Goal: Use online tool/utility: Utilize a website feature to perform a specific function

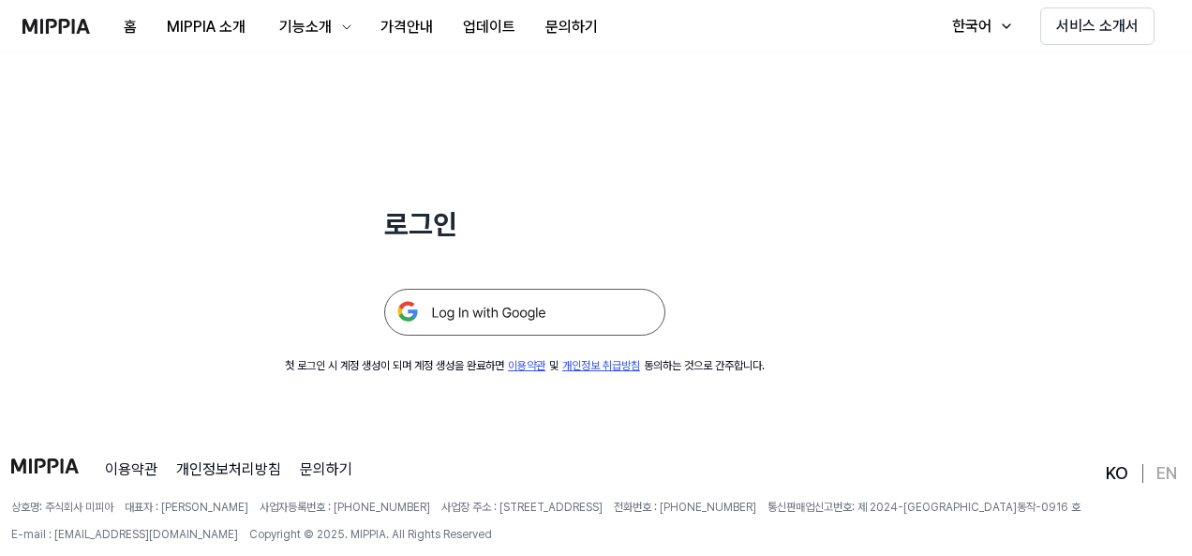
scroll to position [180, 0]
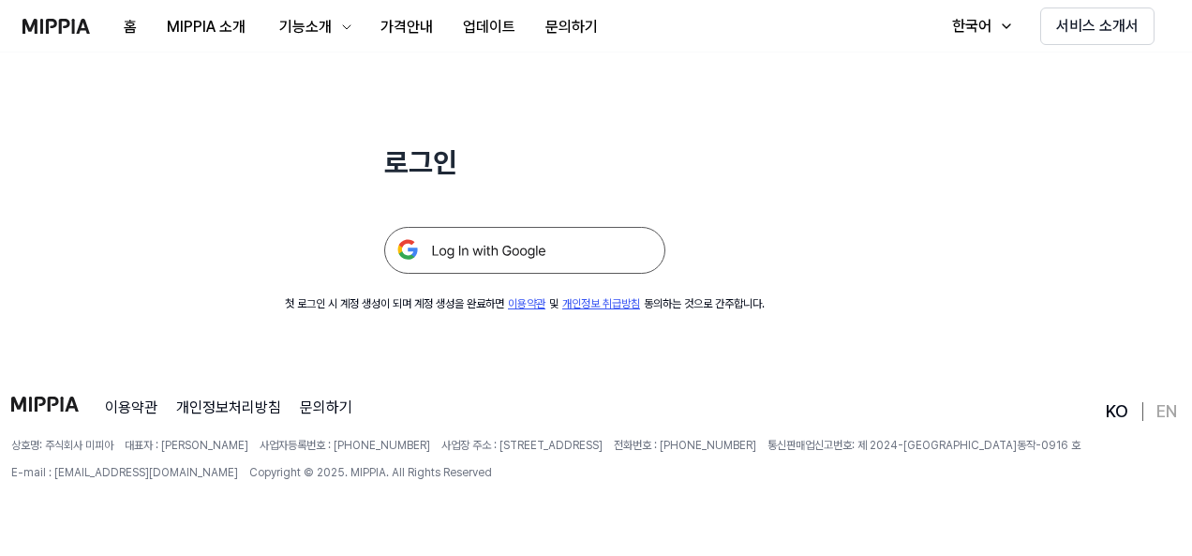
click at [580, 248] on img at bounding box center [524, 250] width 281 height 47
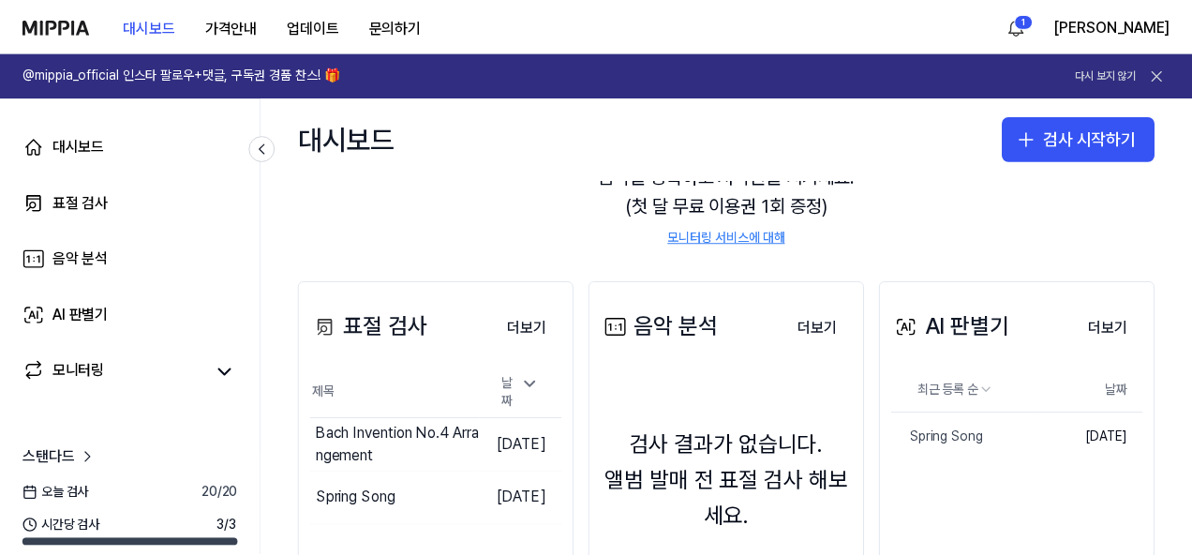
scroll to position [187, 0]
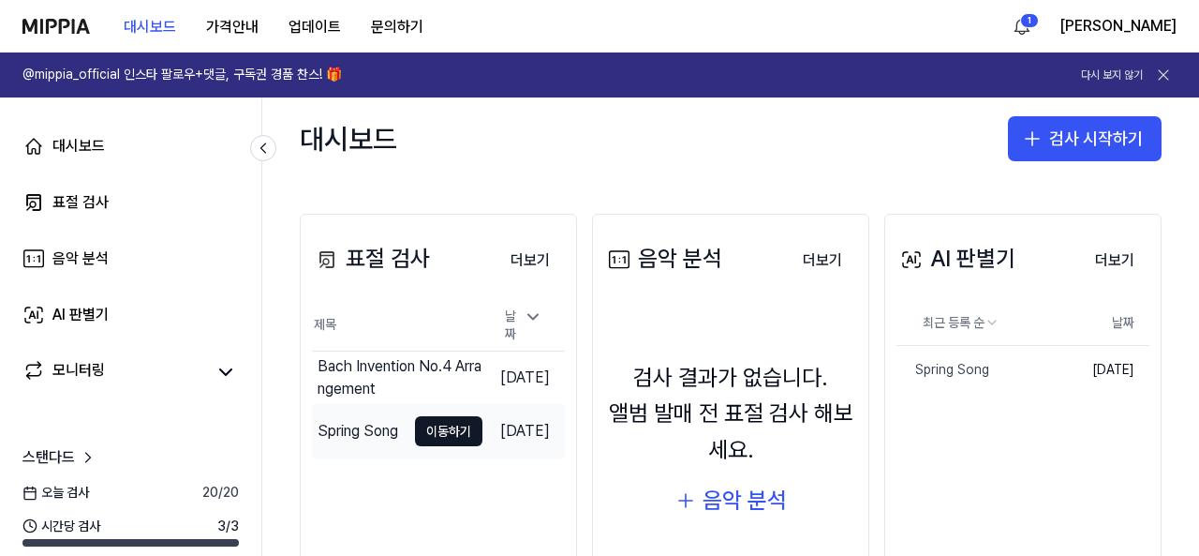
click at [376, 433] on td "Spring Song 이동하기" at bounding box center [397, 431] width 171 height 52
click at [415, 423] on button "이동하기" at bounding box center [448, 431] width 67 height 30
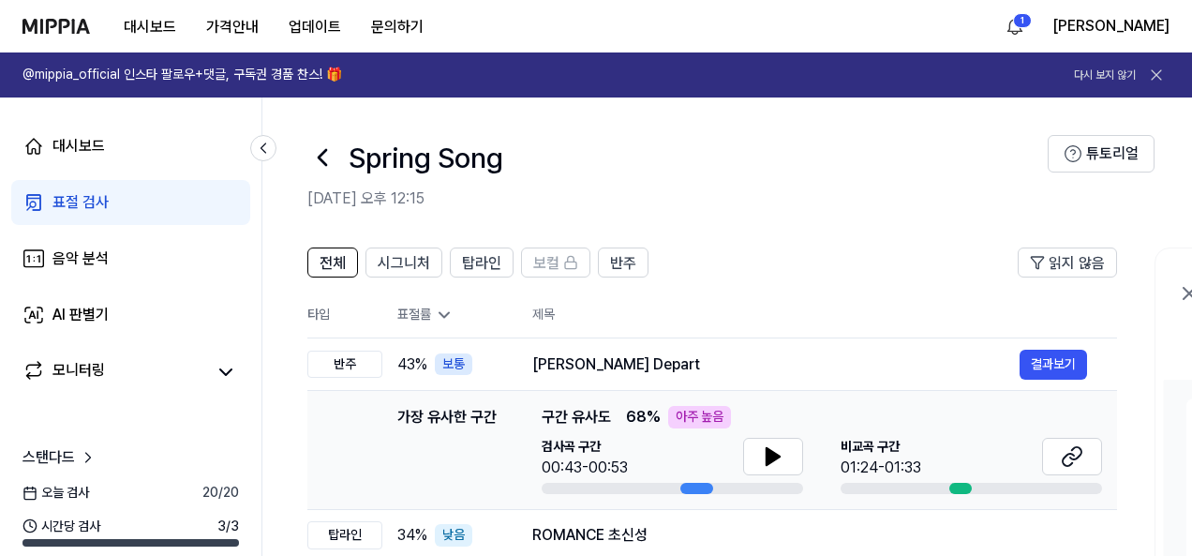
click at [407, 260] on span "시그니처" at bounding box center [404, 263] width 52 height 22
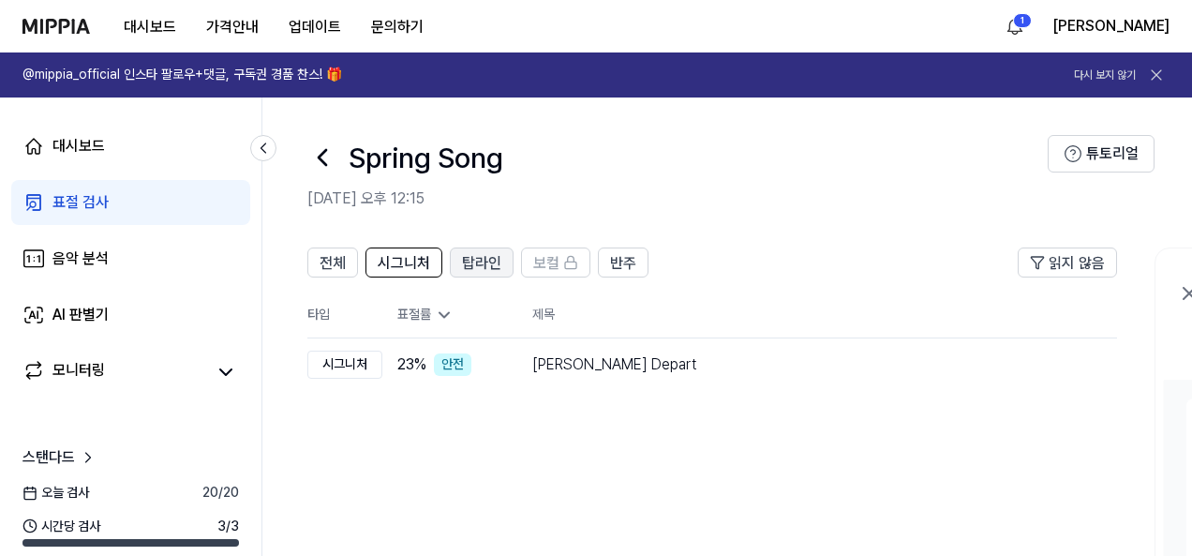
click at [484, 261] on span "탑라인" at bounding box center [481, 263] width 39 height 22
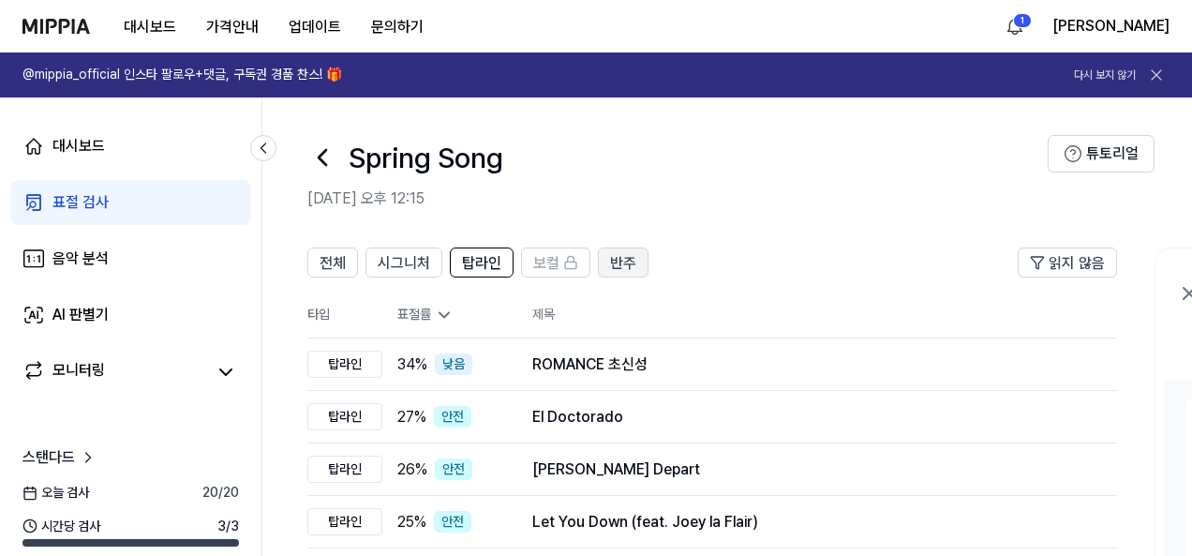
click at [610, 258] on span "반주" at bounding box center [623, 263] width 26 height 22
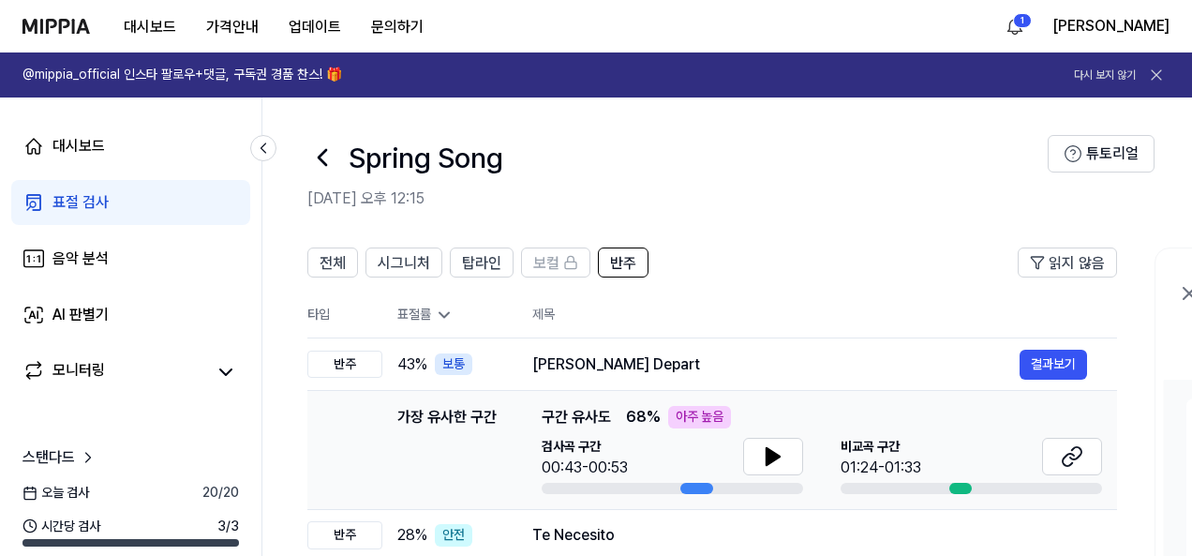
click at [114, 194] on link "표절 검사" at bounding box center [130, 202] width 239 height 45
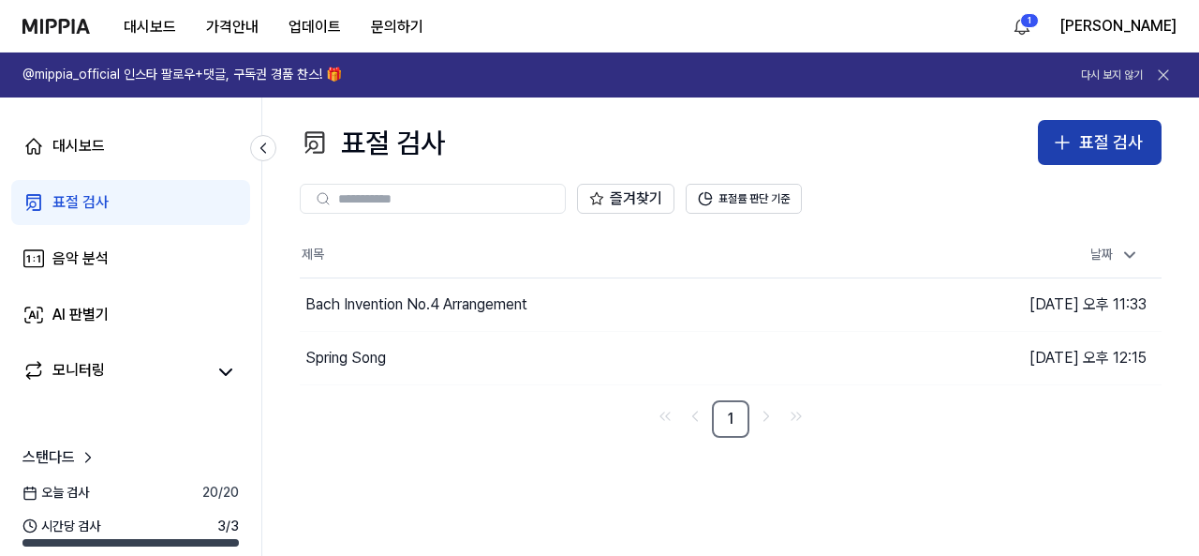
click at [1076, 154] on button "표절 검사" at bounding box center [1100, 142] width 124 height 45
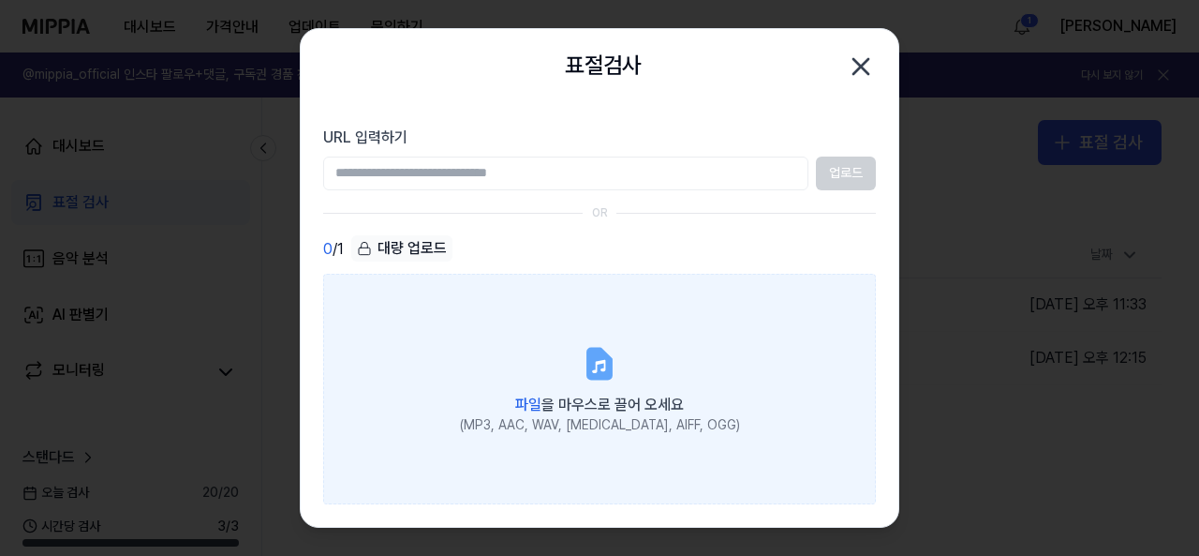
click at [598, 343] on label "파일 을 마우스로 끌어 오세요 (MP3, AAC, WAV, FLAC, AIFF, OGG)" at bounding box center [599, 389] width 553 height 230
click at [0, 0] on input "파일 을 마우스로 끌어 오세요 (MP3, AAC, WAV, FLAC, AIFF, OGG)" at bounding box center [0, 0] width 0 height 0
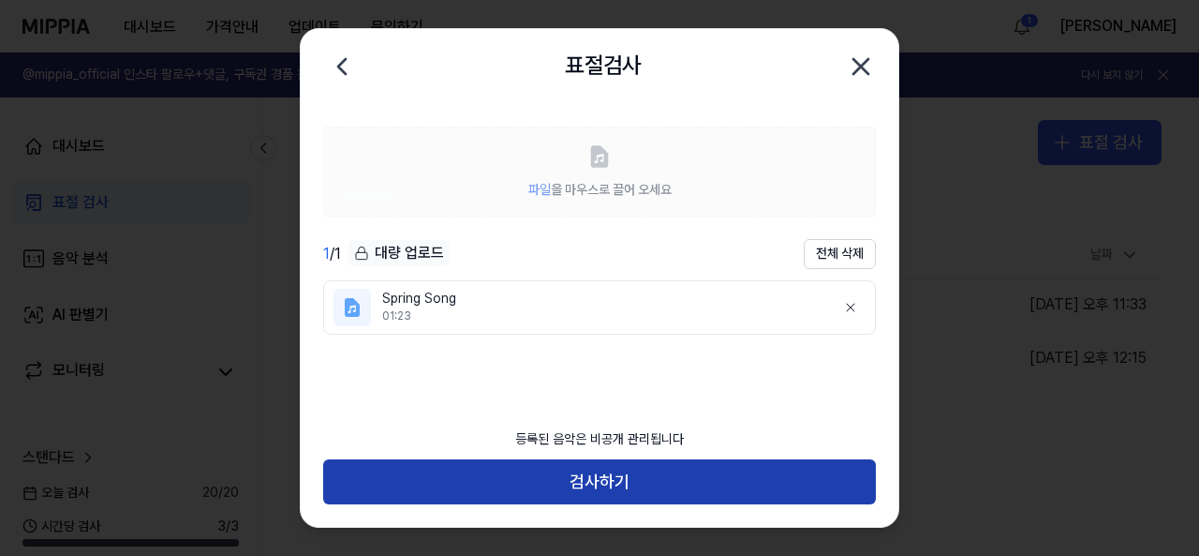
click at [749, 484] on button "검사하기" at bounding box center [599, 481] width 553 height 45
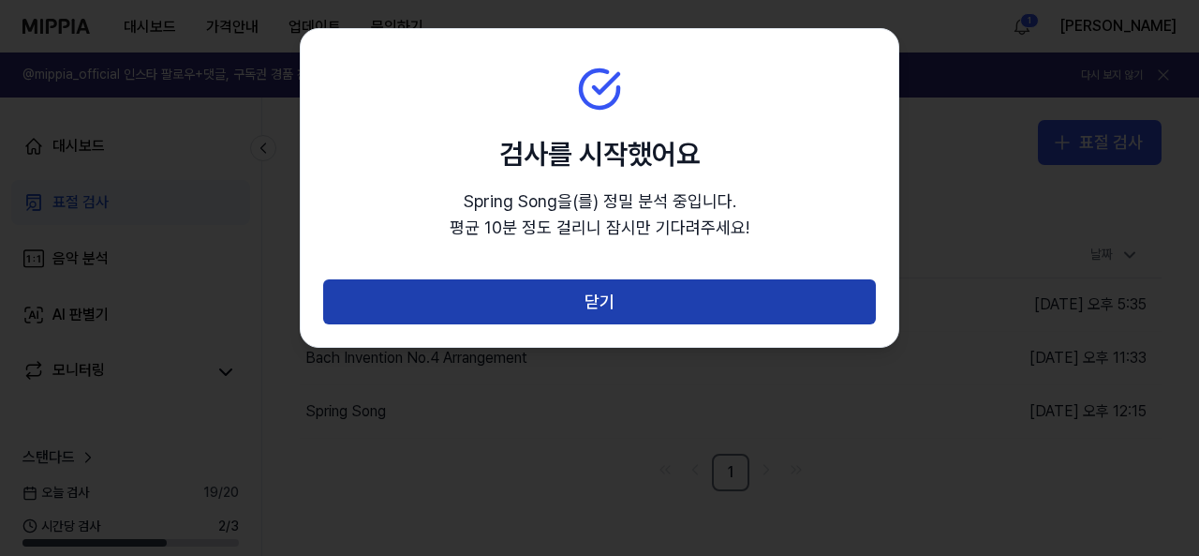
click at [656, 303] on button "닫기" at bounding box center [599, 301] width 553 height 45
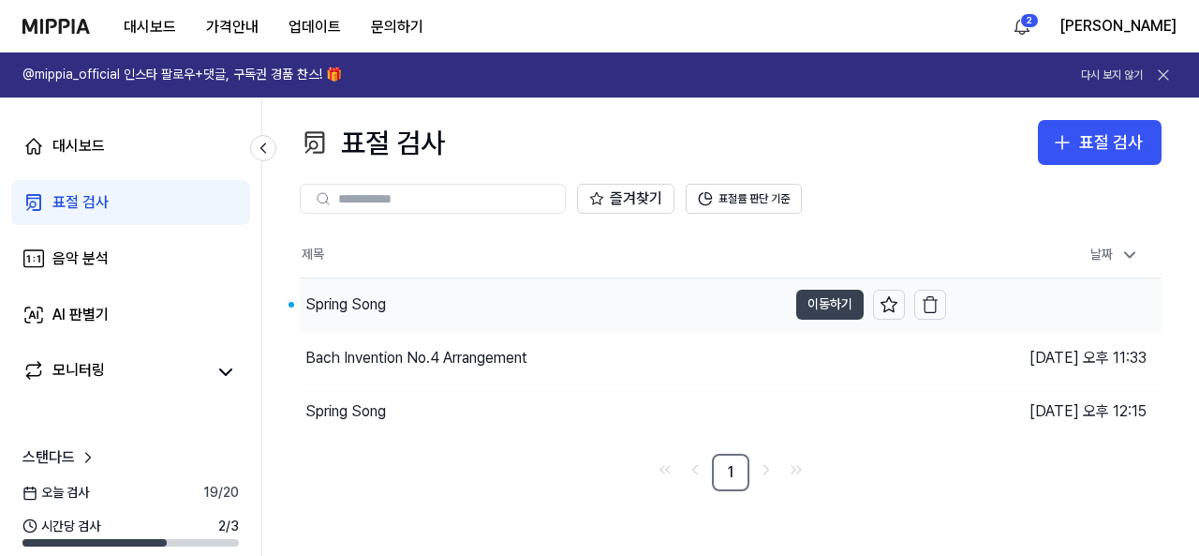
click at [814, 301] on button "이동하기" at bounding box center [829, 305] width 67 height 30
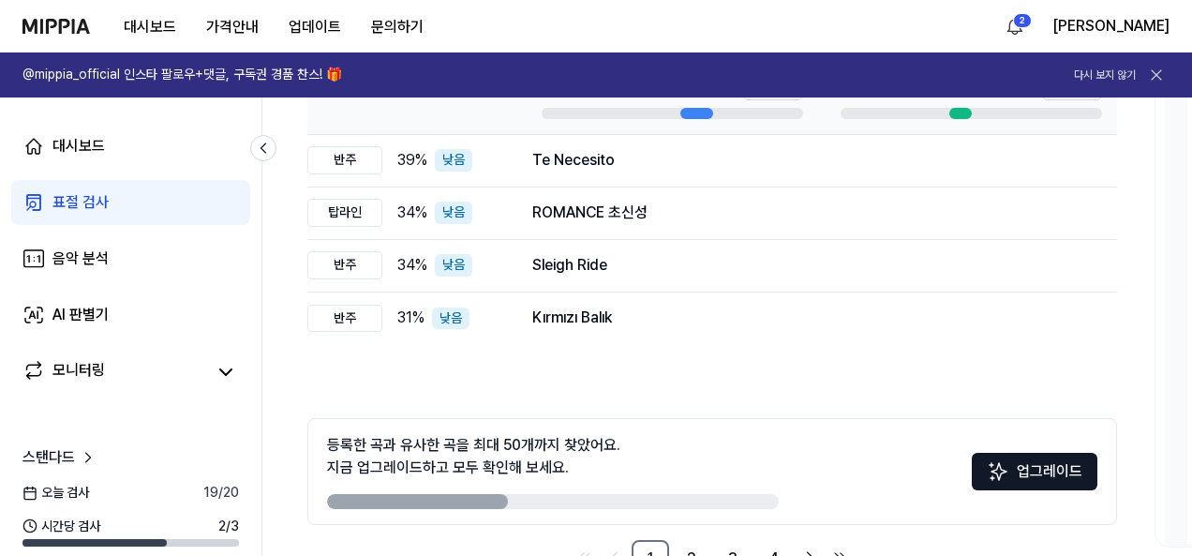
scroll to position [94, 0]
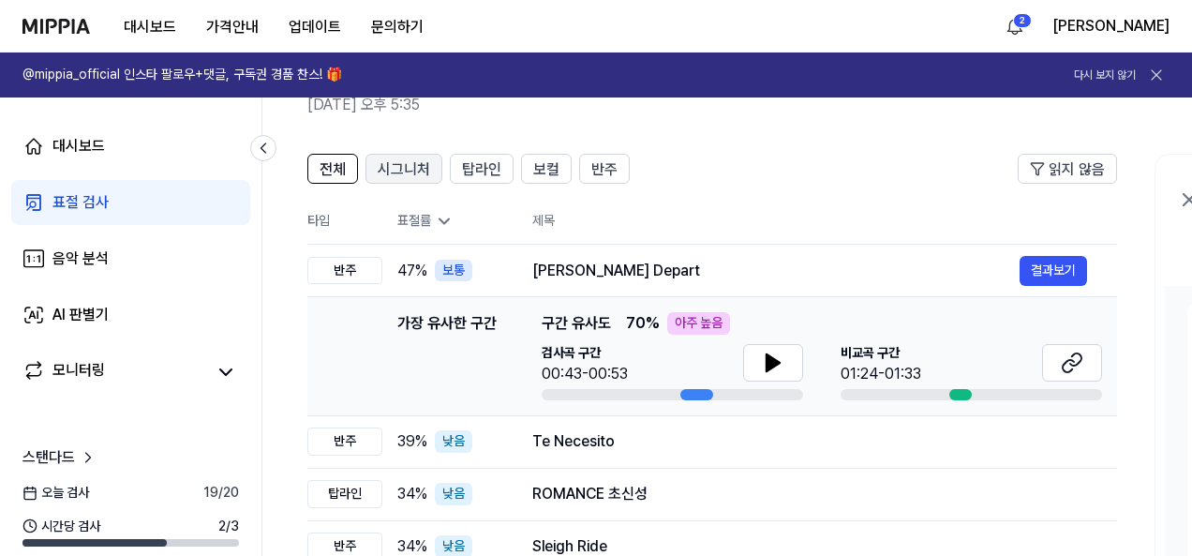
click at [390, 167] on span "시그니처" at bounding box center [404, 169] width 52 height 22
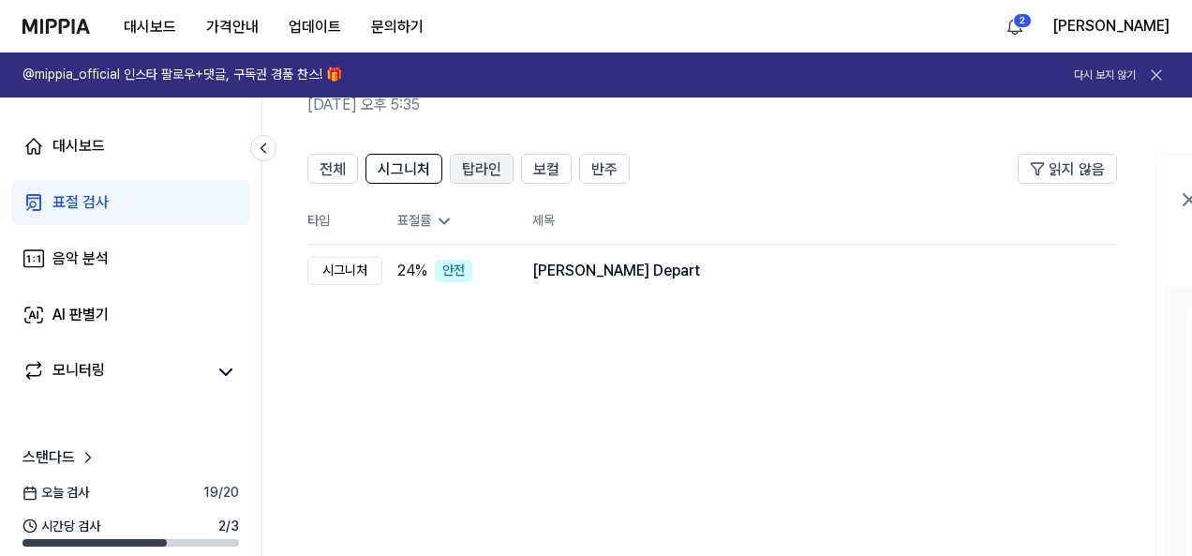
click at [469, 160] on span "탑라인" at bounding box center [481, 169] width 39 height 22
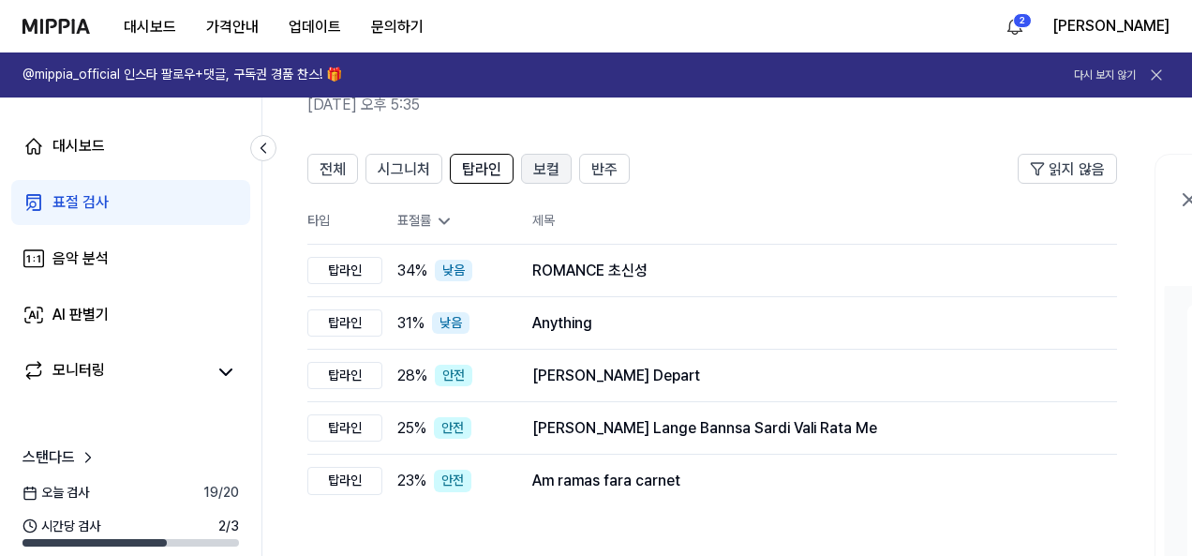
click at [527, 165] on button "보컬" at bounding box center [546, 169] width 51 height 30
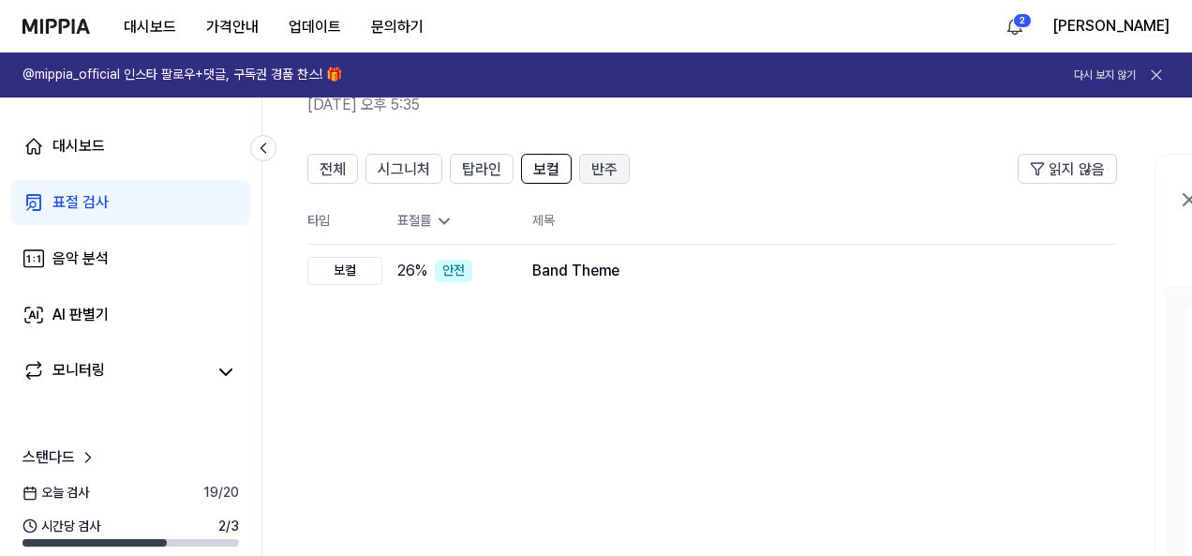
click at [585, 169] on button "반주" at bounding box center [604, 169] width 51 height 30
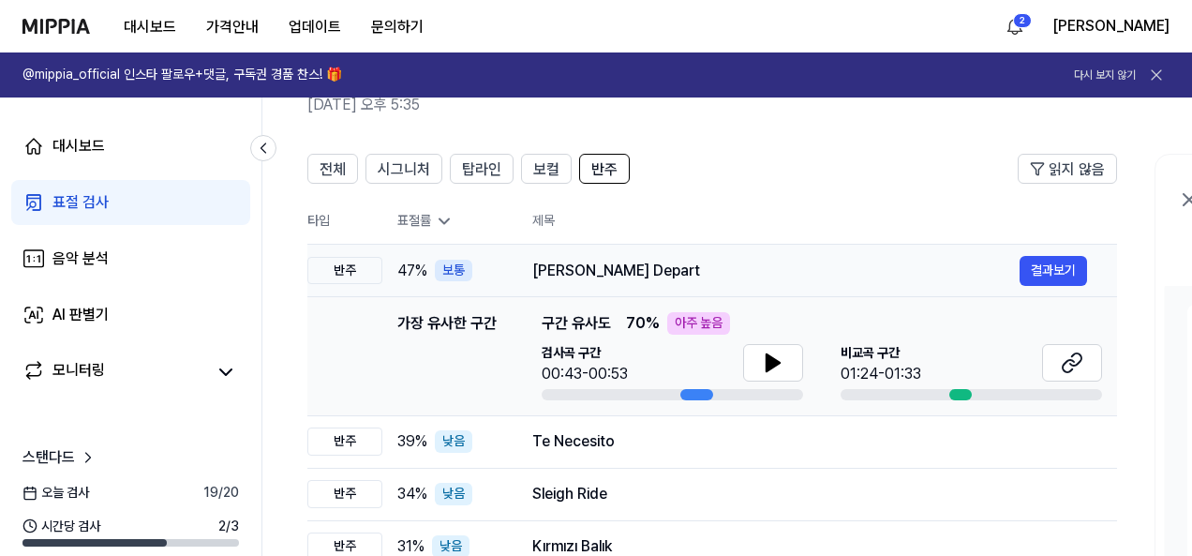
click at [659, 260] on div "Ueni Ikitakunai Depart" at bounding box center [775, 271] width 487 height 22
click at [1030, 263] on button "결과보기" at bounding box center [1052, 271] width 67 height 30
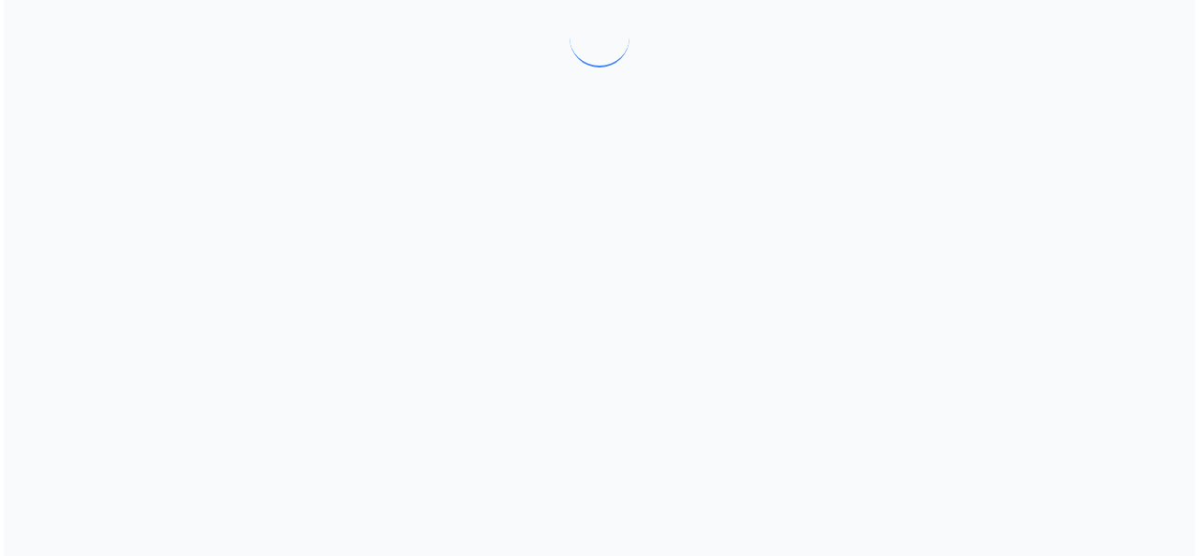
scroll to position [0, 0]
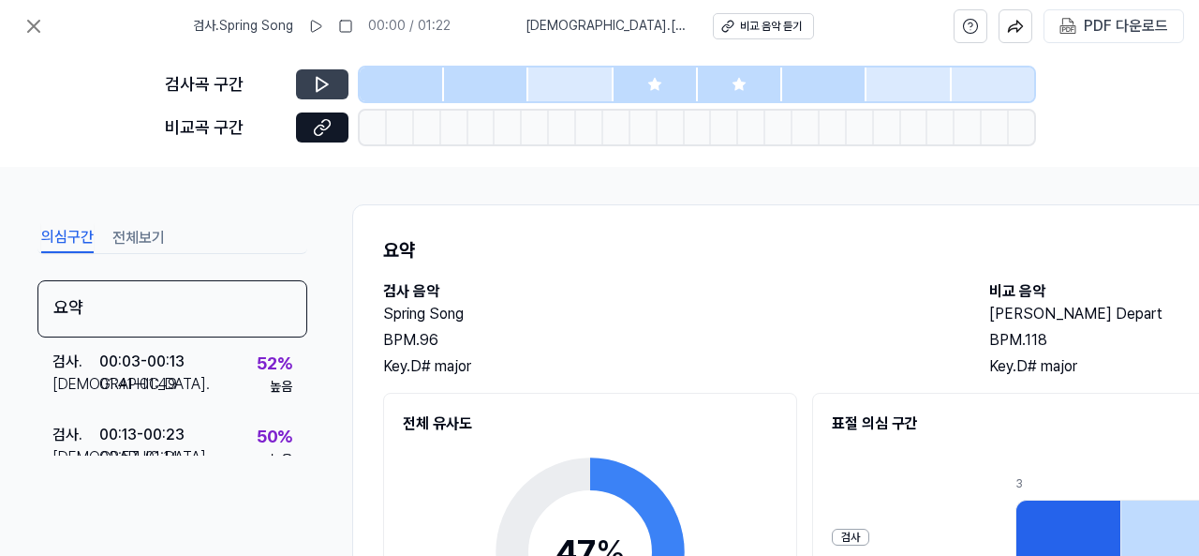
click at [330, 89] on icon at bounding box center [322, 84] width 19 height 19
click at [311, 84] on button at bounding box center [322, 84] width 52 height 30
click at [581, 87] on div at bounding box center [570, 84] width 84 height 34
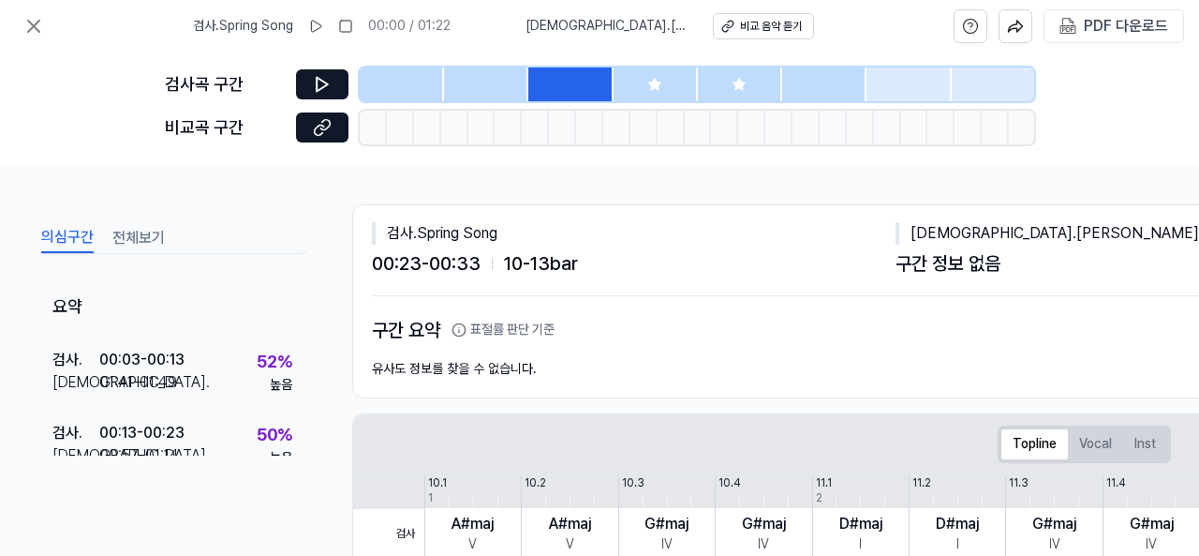
click at [427, 83] on div at bounding box center [402, 84] width 84 height 34
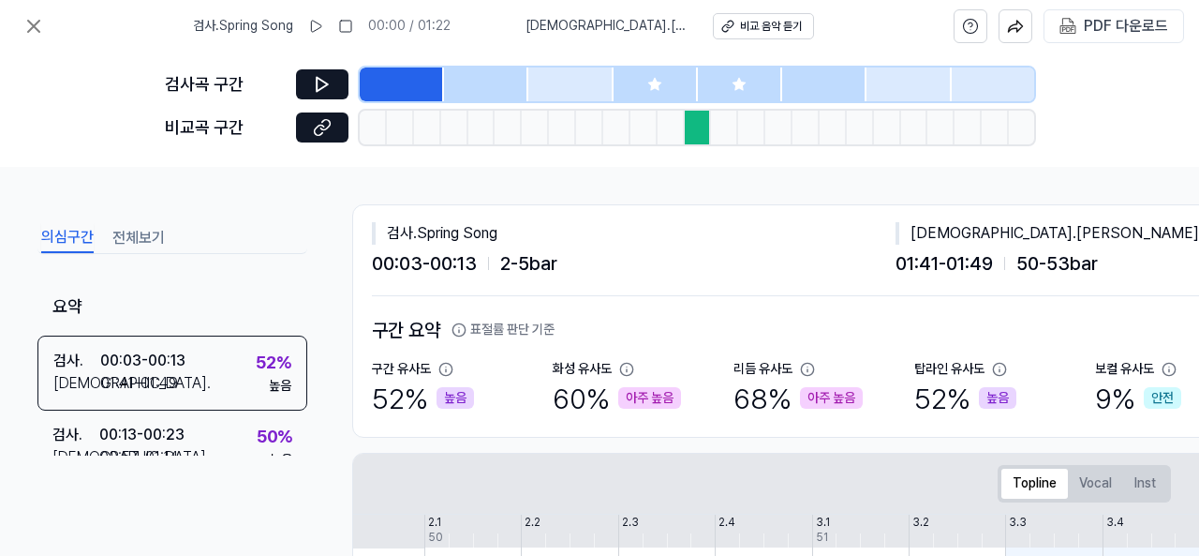
click at [349, 96] on div "검사곡 구간" at bounding box center [599, 84] width 869 height 34
click at [315, 85] on icon at bounding box center [322, 84] width 19 height 19
click at [316, 82] on icon at bounding box center [322, 84] width 19 height 19
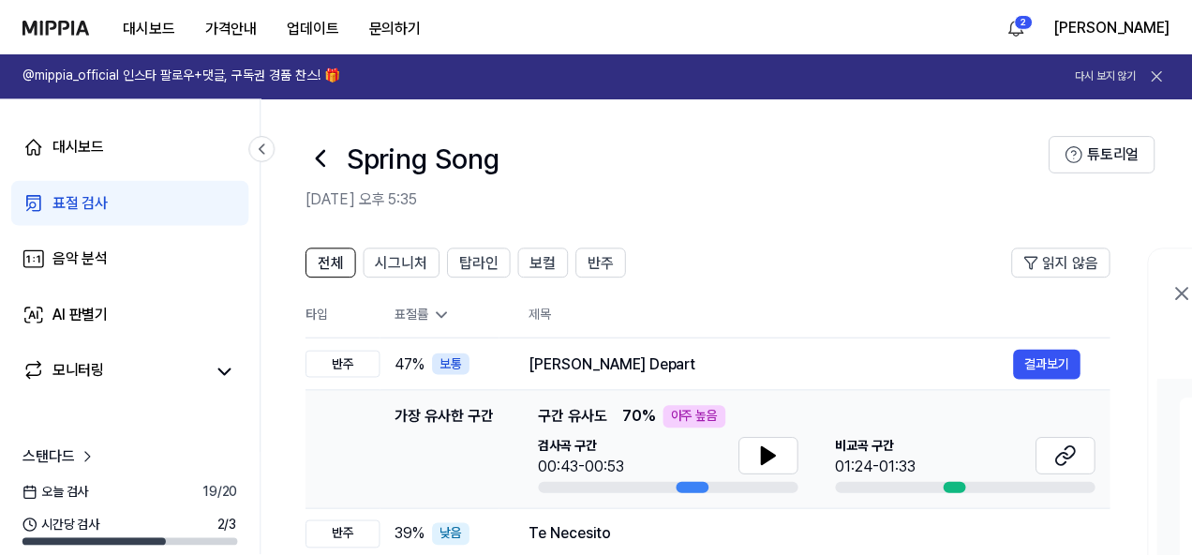
scroll to position [94, 0]
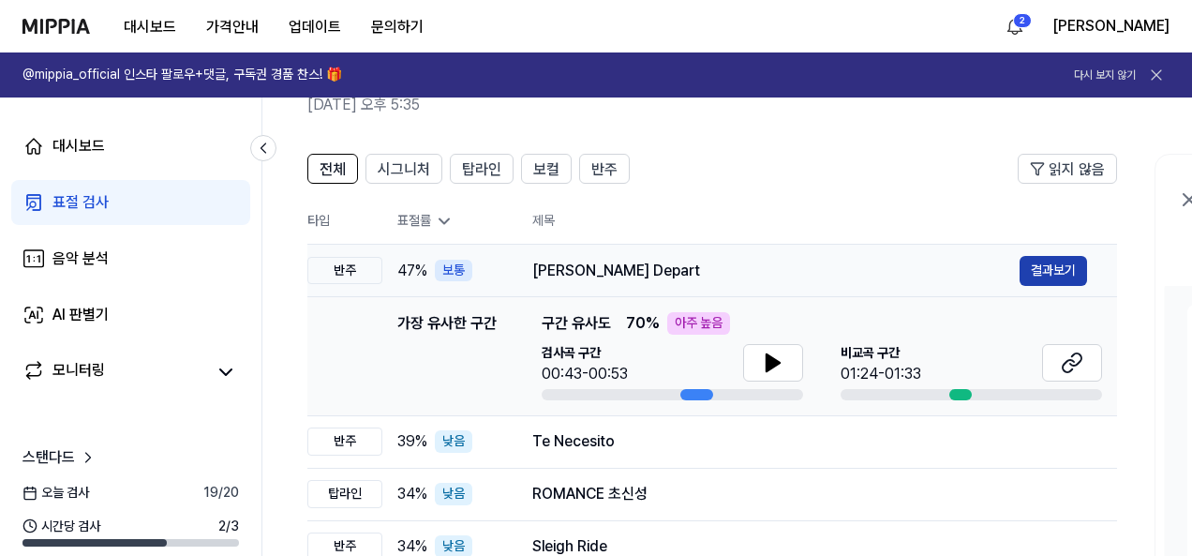
click at [1050, 269] on button "결과보기" at bounding box center [1052, 271] width 67 height 30
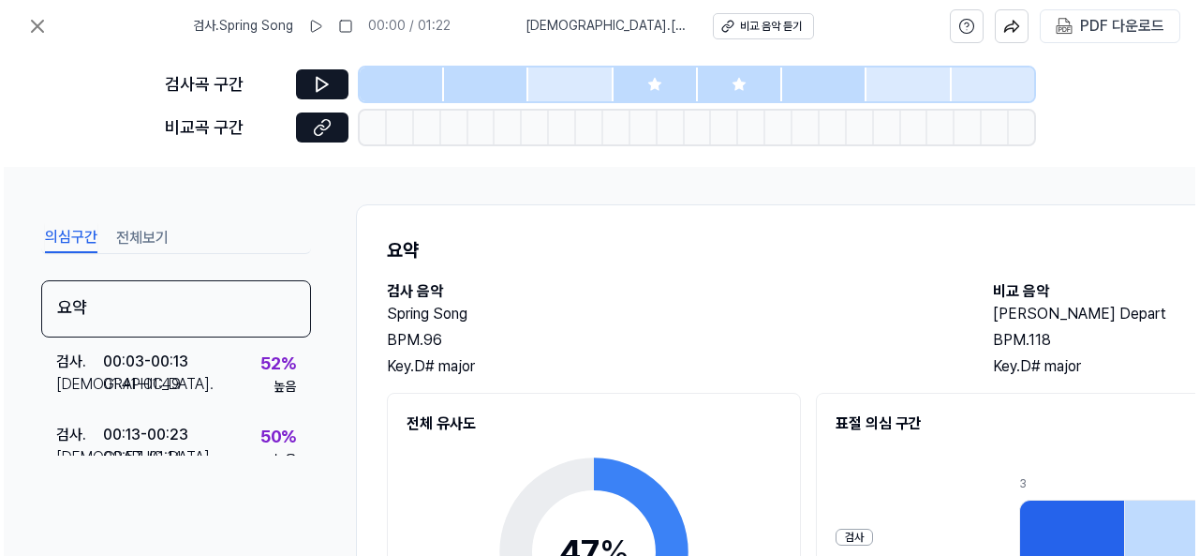
scroll to position [0, 0]
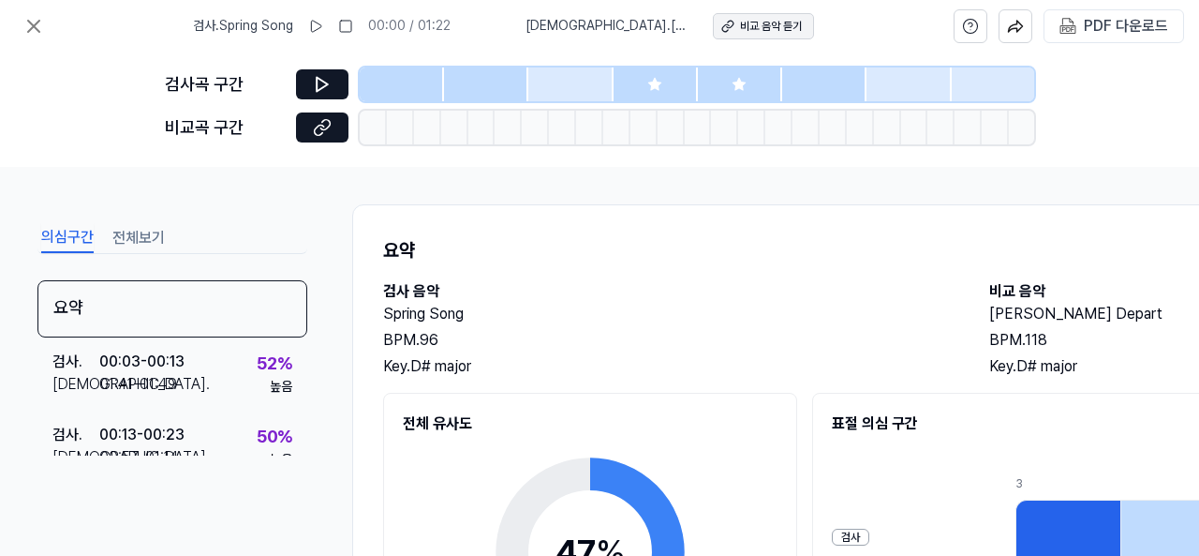
click at [765, 22] on div "비교 음악 듣기" at bounding box center [771, 27] width 62 height 16
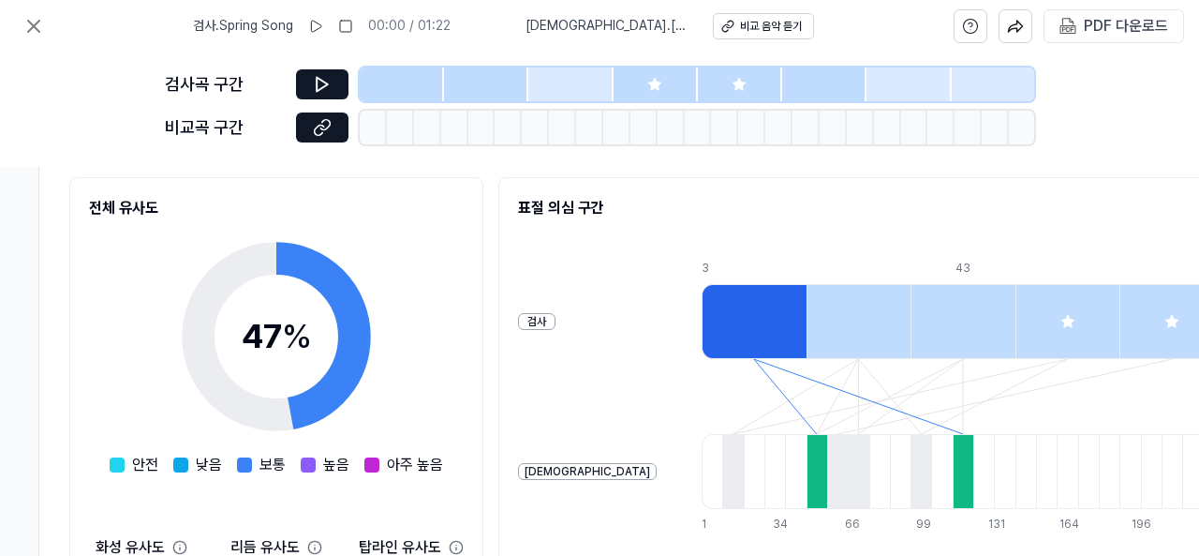
scroll to position [256, 314]
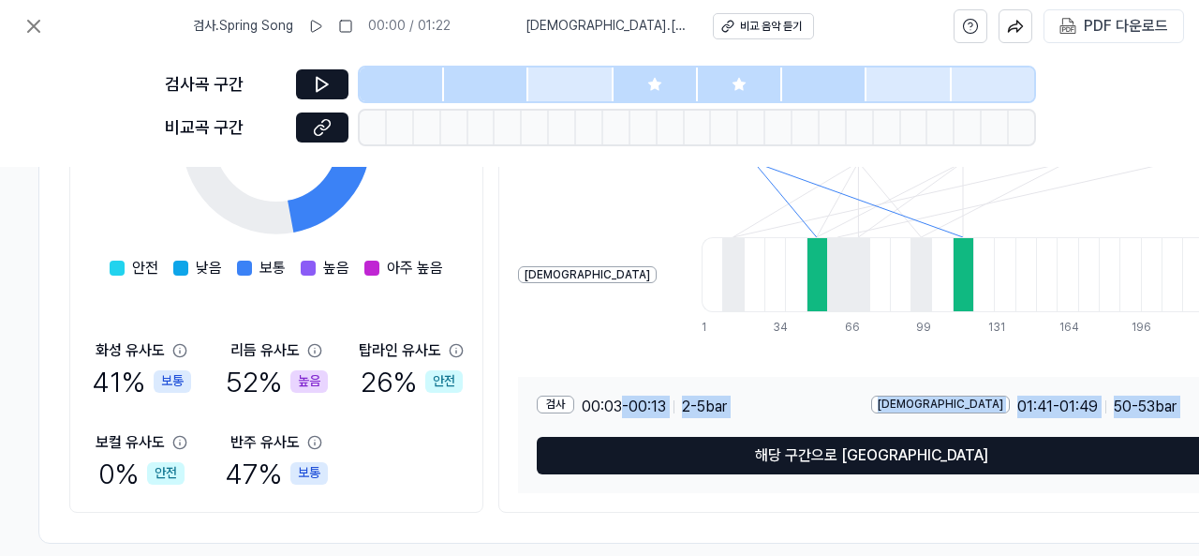
drag, startPoint x: 621, startPoint y: 543, endPoint x: 680, endPoint y: 536, distance: 59.5
click at [680, 536] on div "요약 검사 음악 Spring Song BPM. 96 Key. D# major 비교 음악 Ueni Ikitakunai Depart BPM. 11…" at bounding box center [656, 167] width 1237 height 751
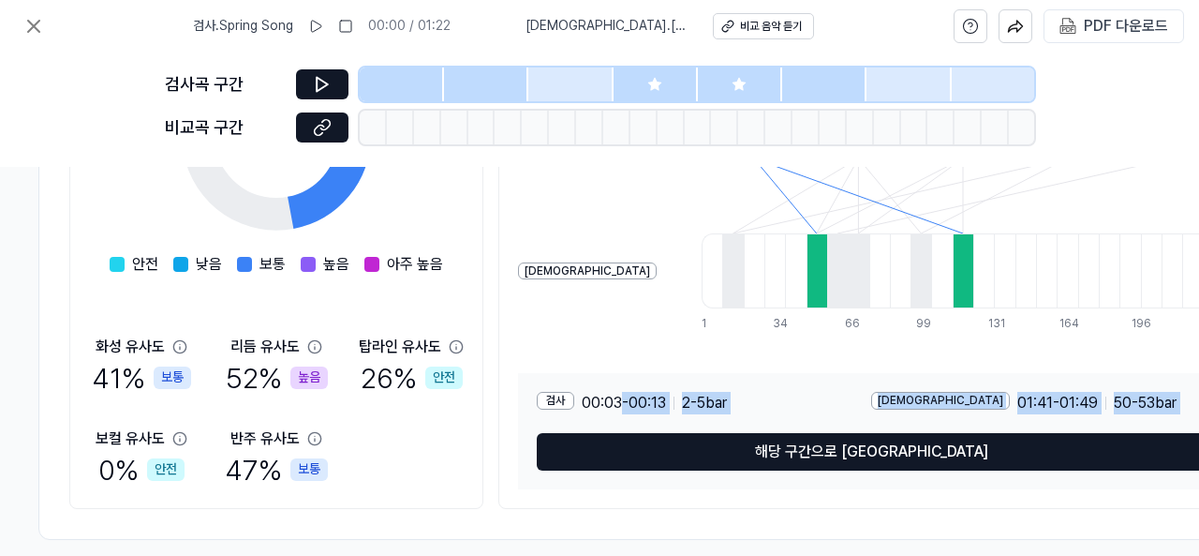
click at [702, 512] on div "요약 검사 음악 Spring Song BPM. 96 Key. D# major 비교 음악 Ueni Ikitakunai Depart BPM. 11…" at bounding box center [656, 163] width 1237 height 751
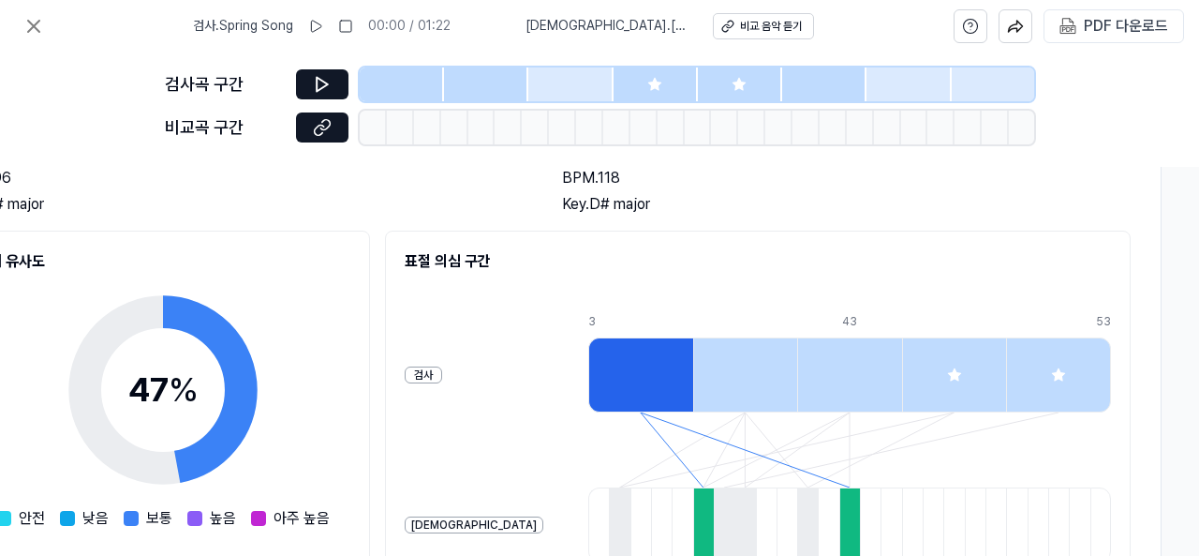
scroll to position [0, 435]
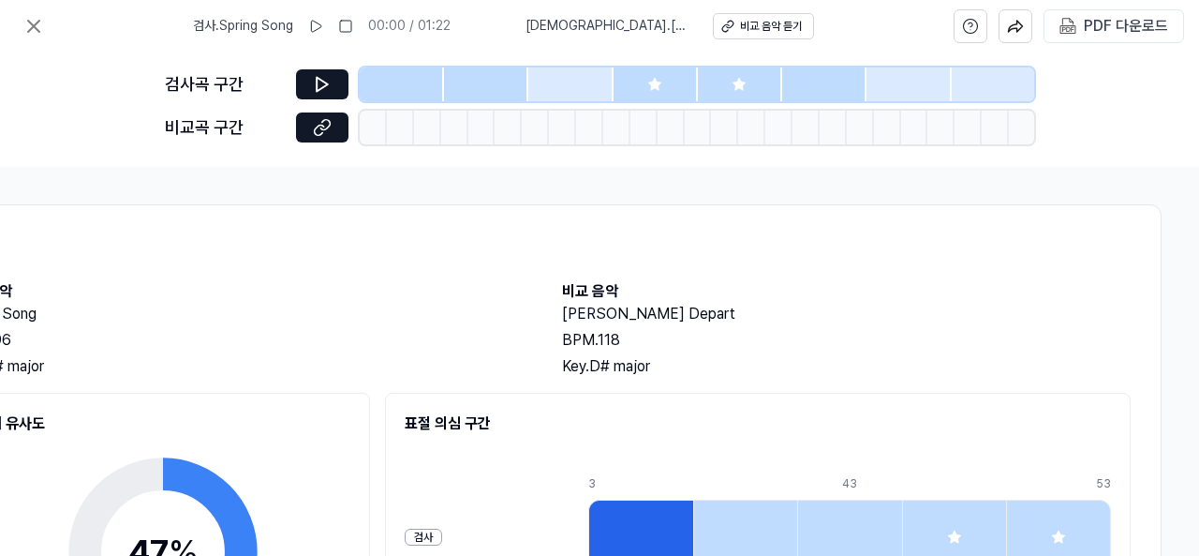
click at [634, 81] on div at bounding box center [656, 84] width 84 height 34
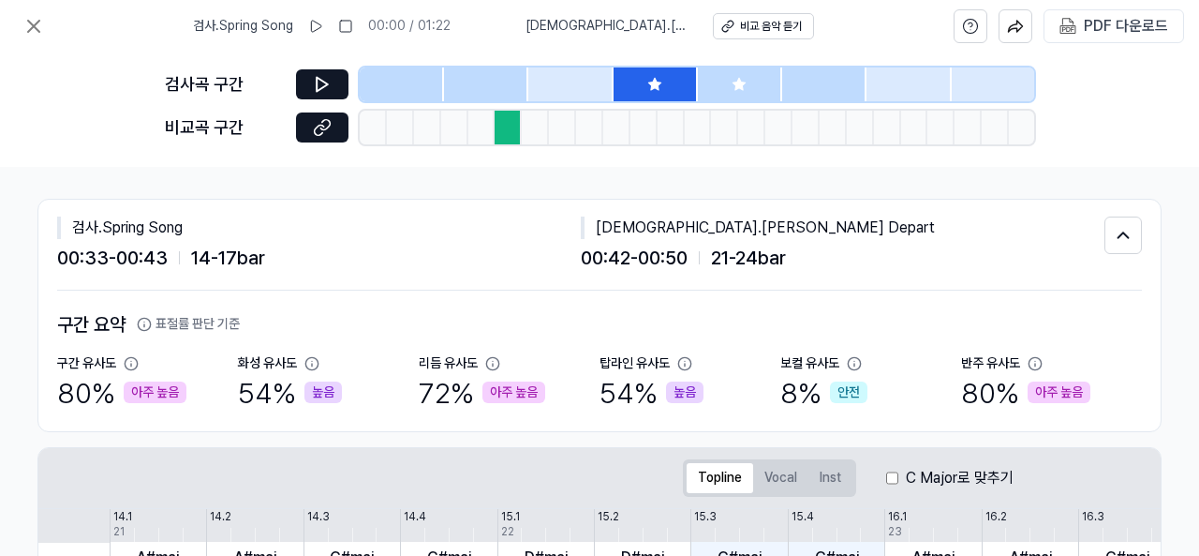
scroll to position [0, 322]
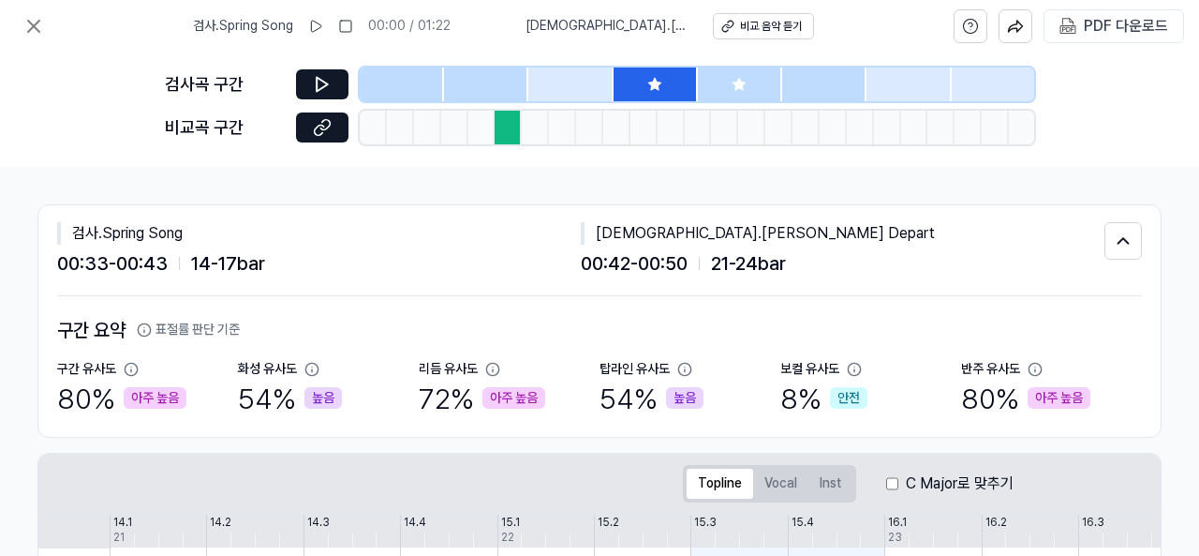
click at [720, 78] on div at bounding box center [740, 84] width 84 height 34
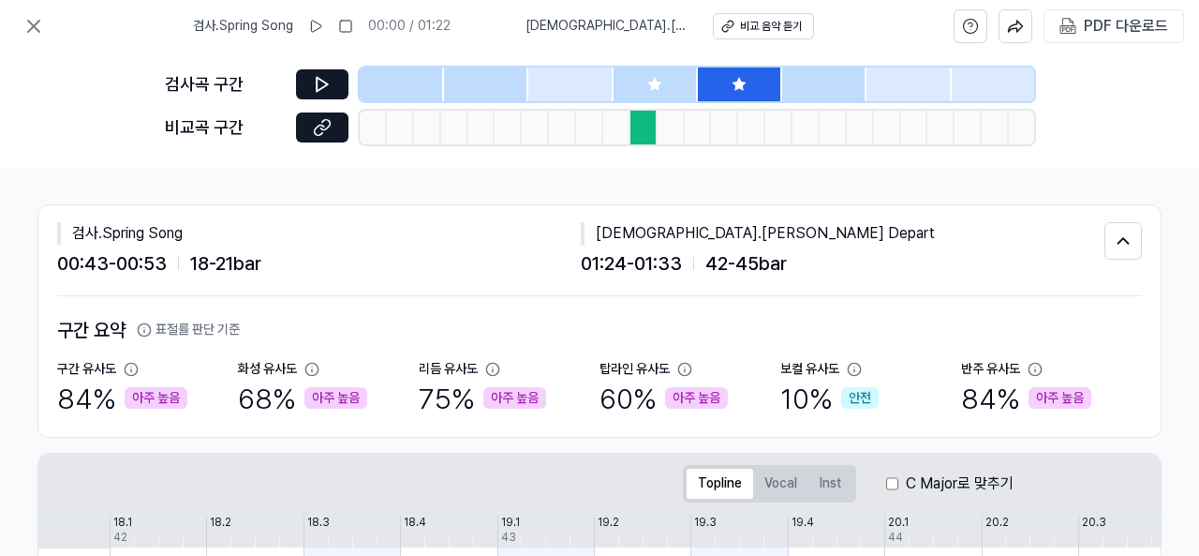
click at [656, 74] on div at bounding box center [656, 84] width 84 height 34
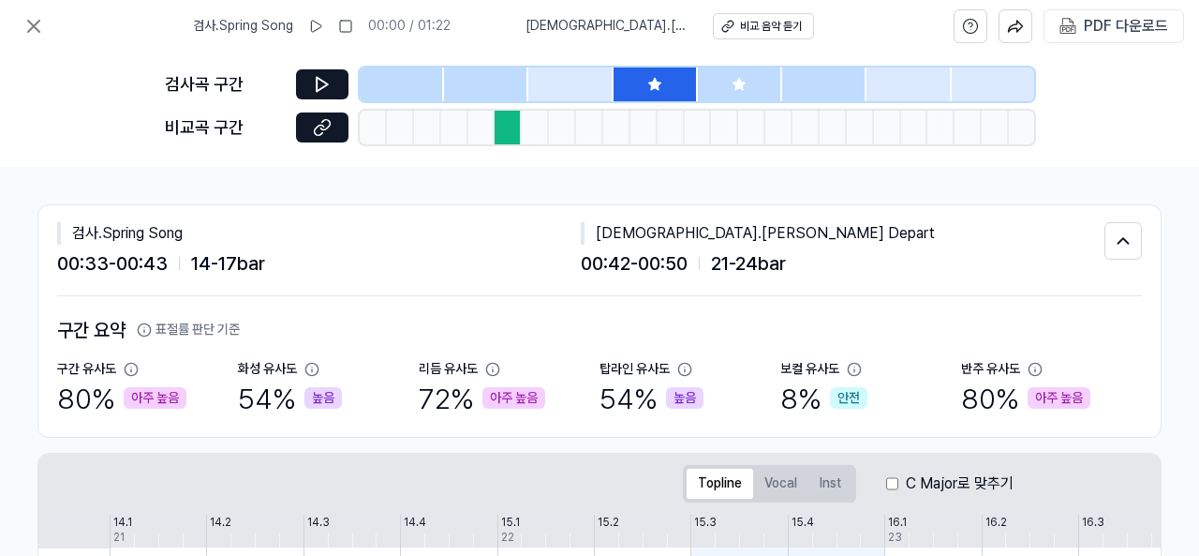
click at [723, 70] on div at bounding box center [740, 84] width 84 height 34
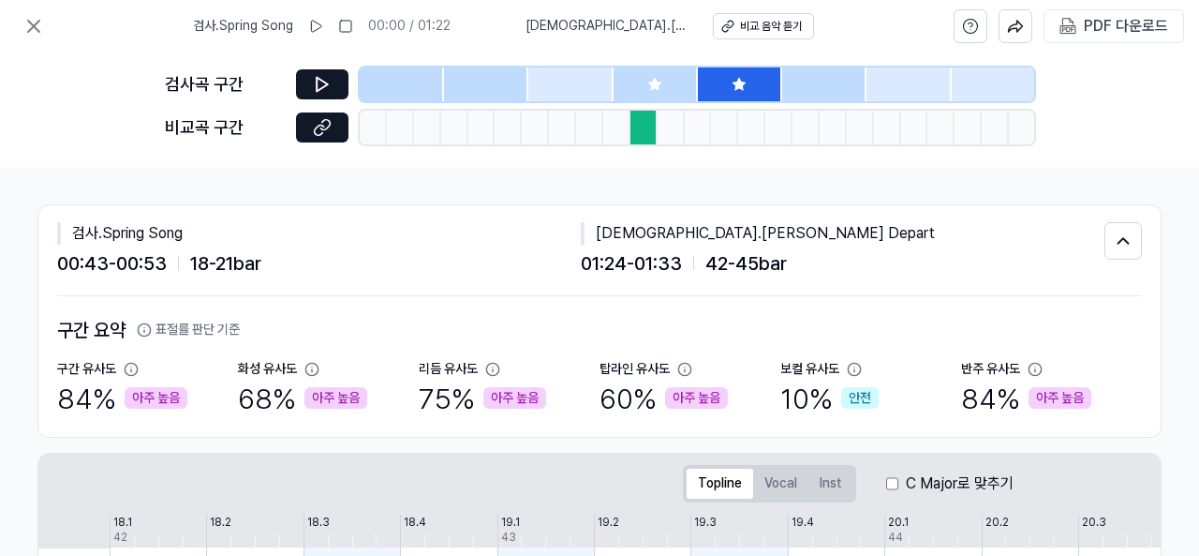
click at [659, 73] on div at bounding box center [656, 84] width 84 height 34
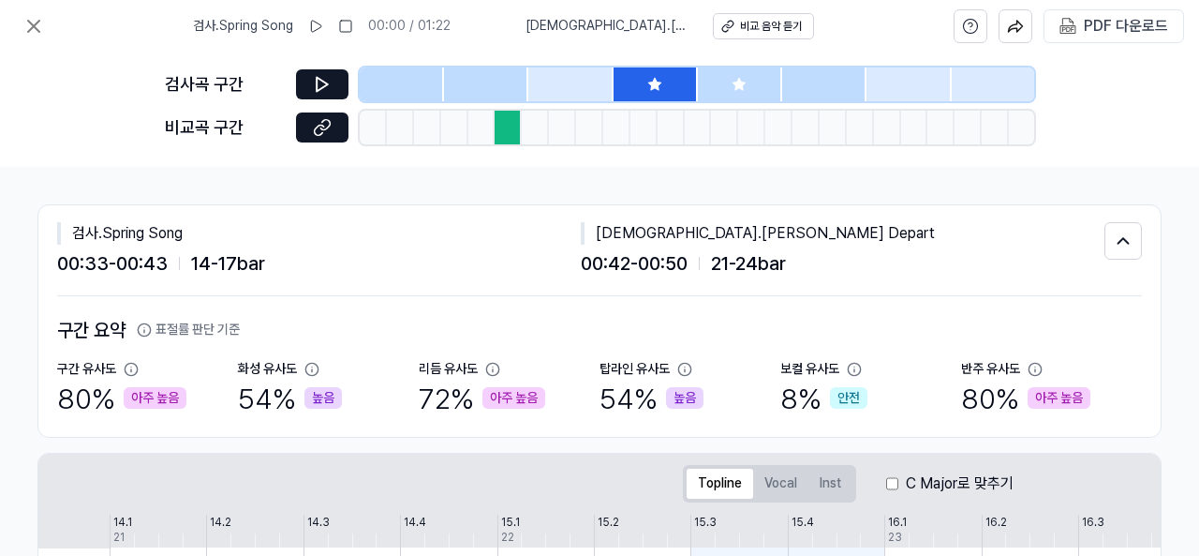
click at [735, 85] on icon at bounding box center [739, 84] width 12 height 12
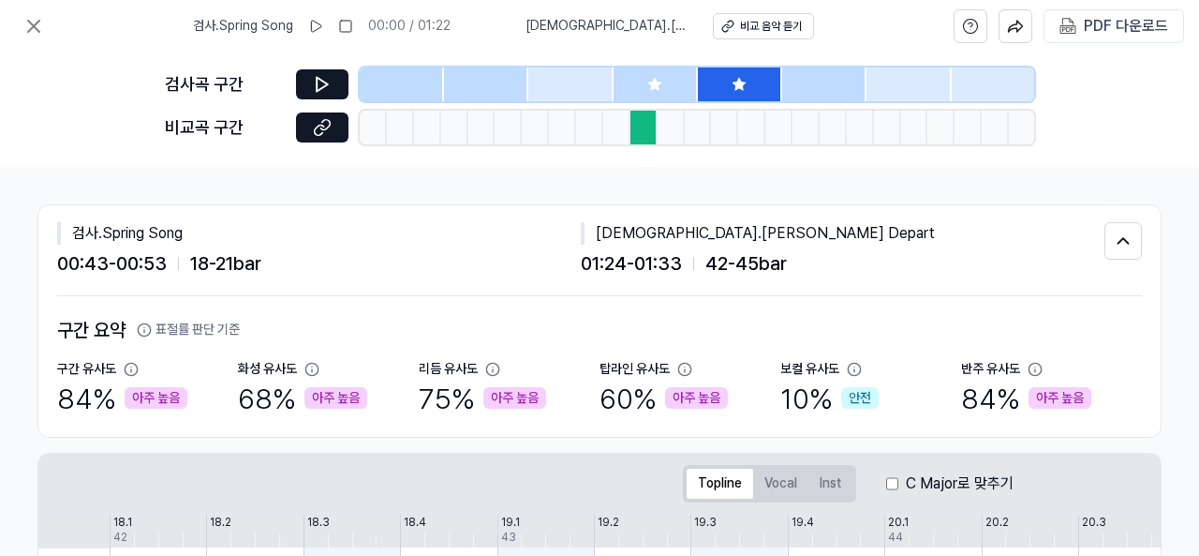
click at [671, 82] on div at bounding box center [656, 84] width 84 height 34
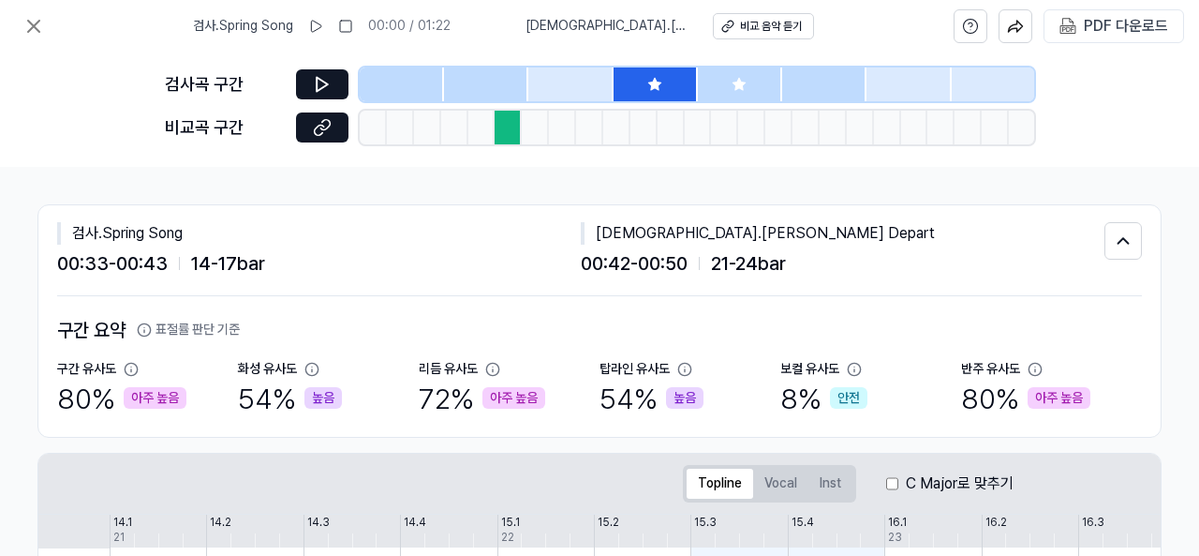
click at [750, 83] on div at bounding box center [740, 84] width 84 height 34
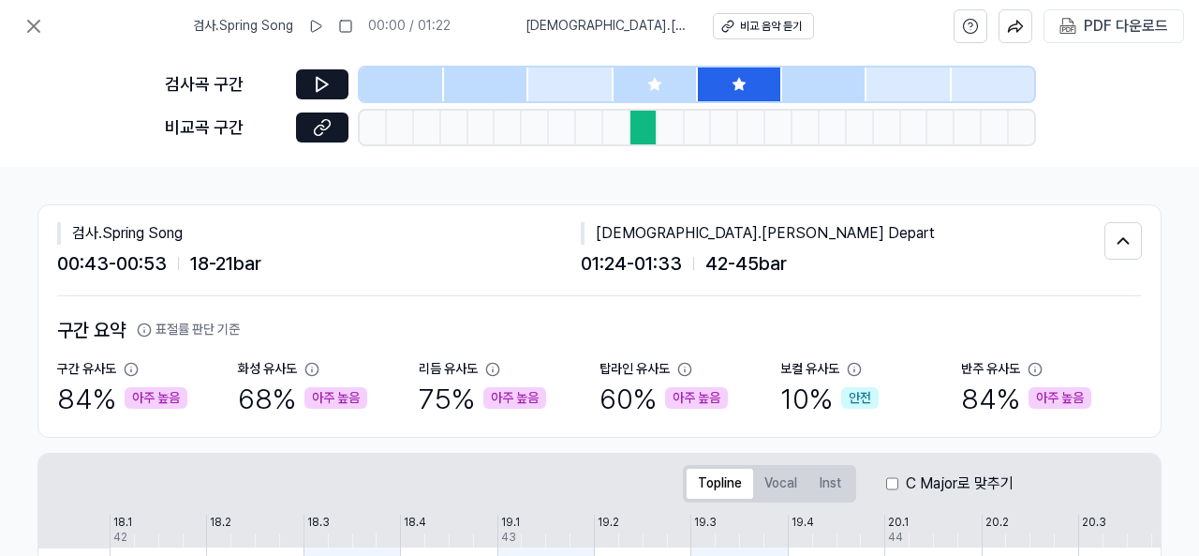
click at [663, 74] on div at bounding box center [656, 84] width 84 height 34
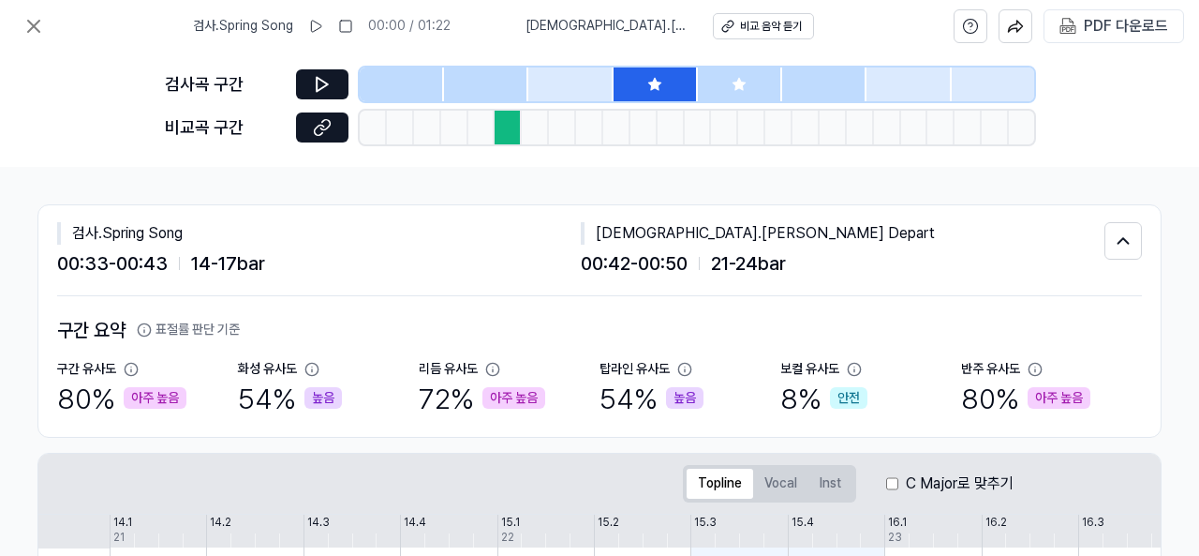
click at [719, 70] on div at bounding box center [740, 84] width 84 height 34
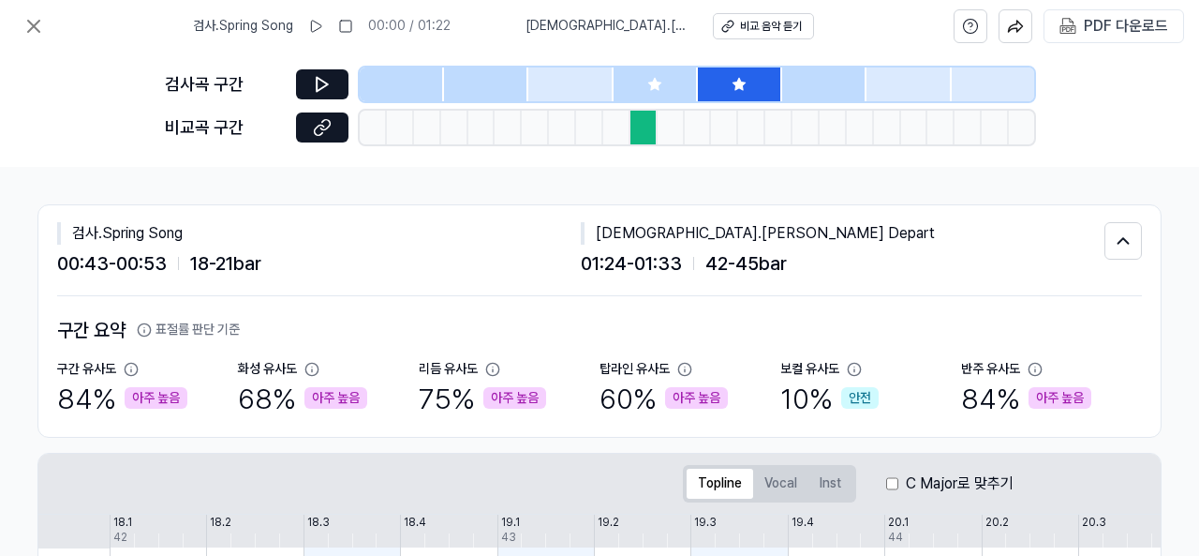
click at [657, 71] on div at bounding box center [656, 84] width 84 height 34
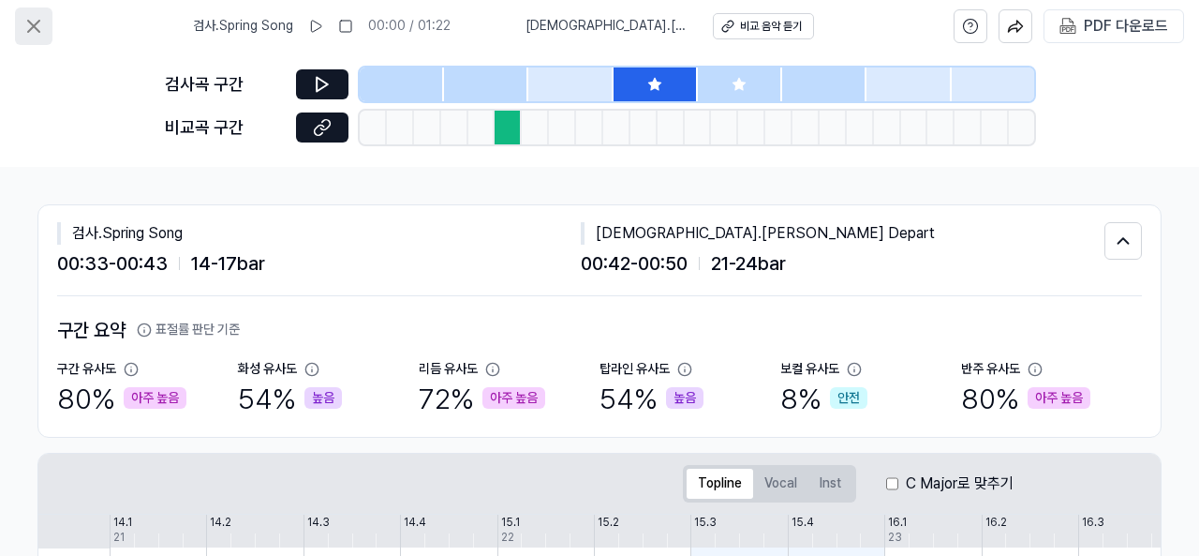
click at [34, 17] on icon at bounding box center [33, 26] width 22 height 22
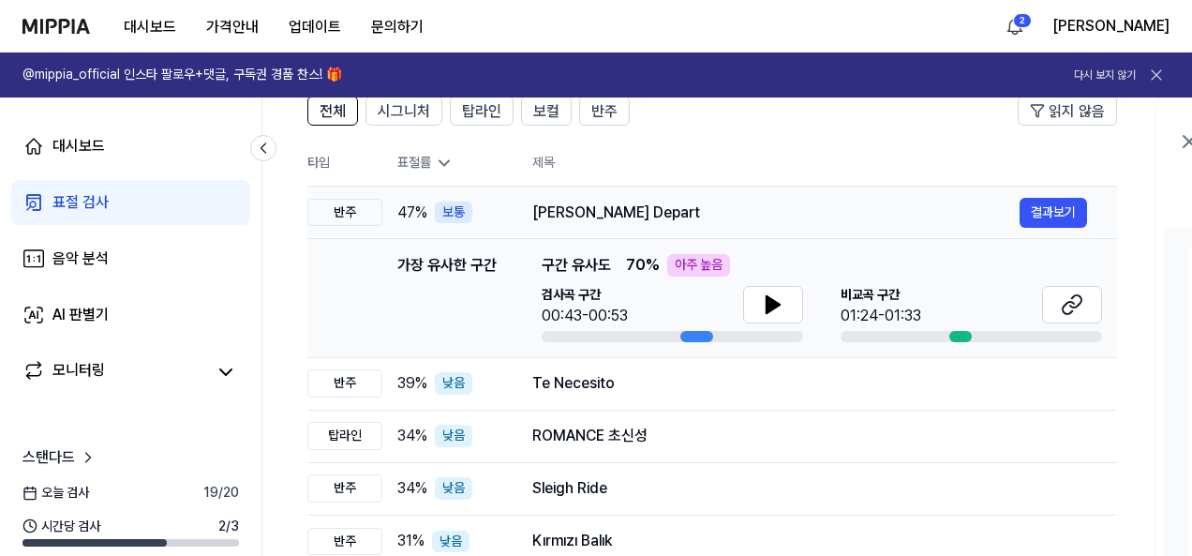
scroll to position [0, 0]
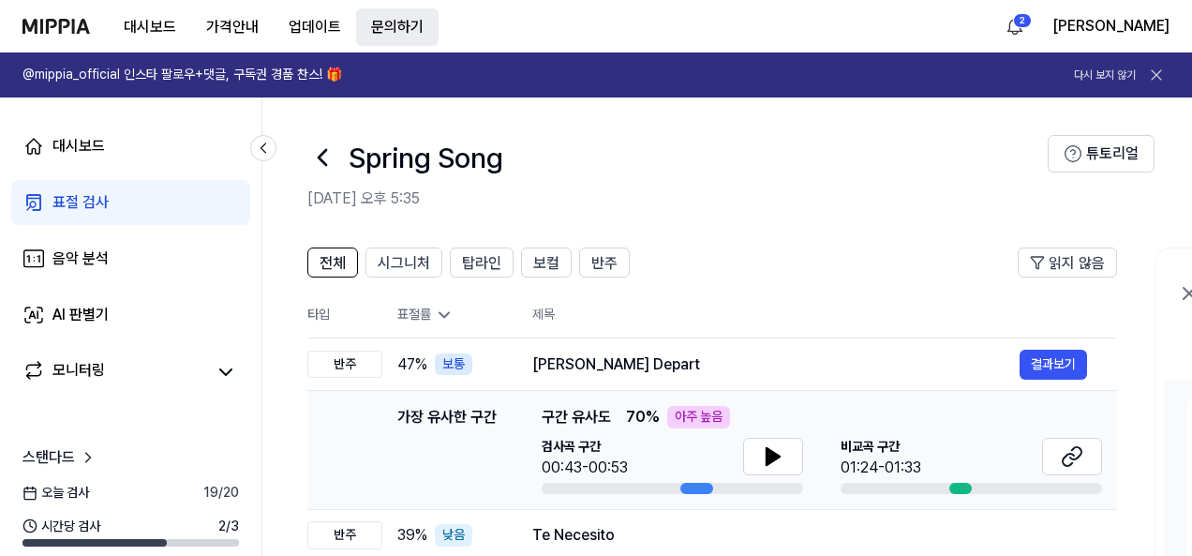
click at [404, 29] on button "문의하기" at bounding box center [397, 26] width 82 height 37
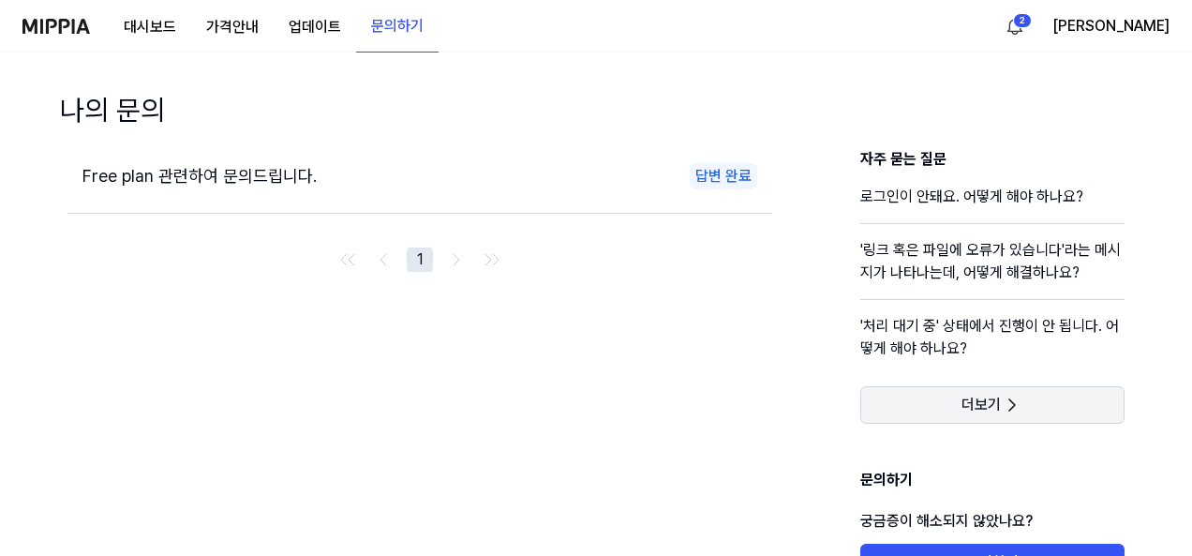
click at [997, 406] on span "더보기" at bounding box center [980, 404] width 39 height 19
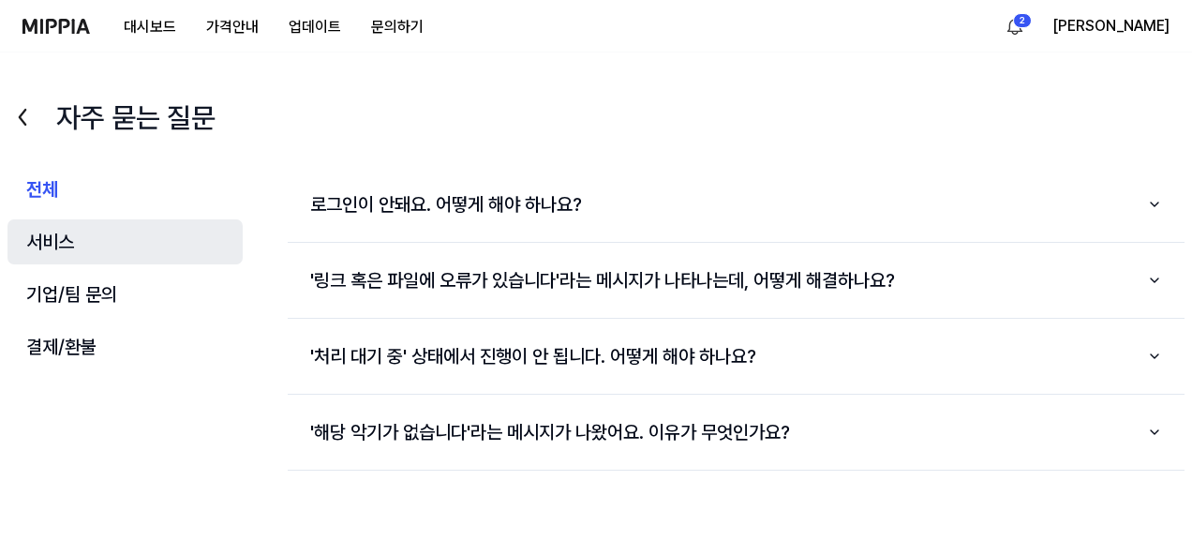
click at [49, 245] on button "서비스" at bounding box center [124, 241] width 235 height 45
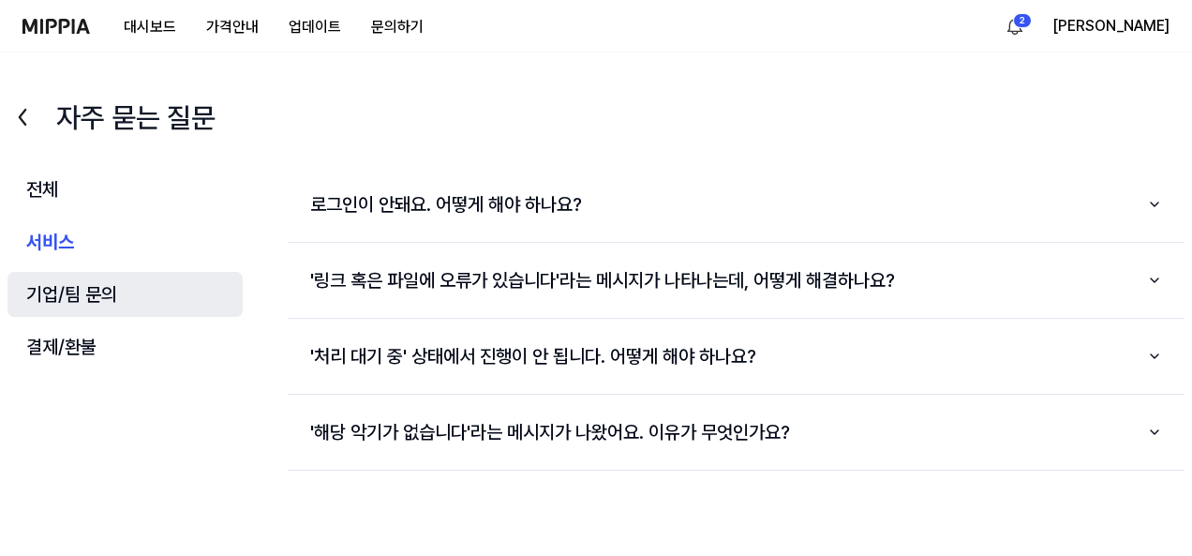
click at [112, 306] on button "기업/팀 문의" at bounding box center [124, 294] width 235 height 45
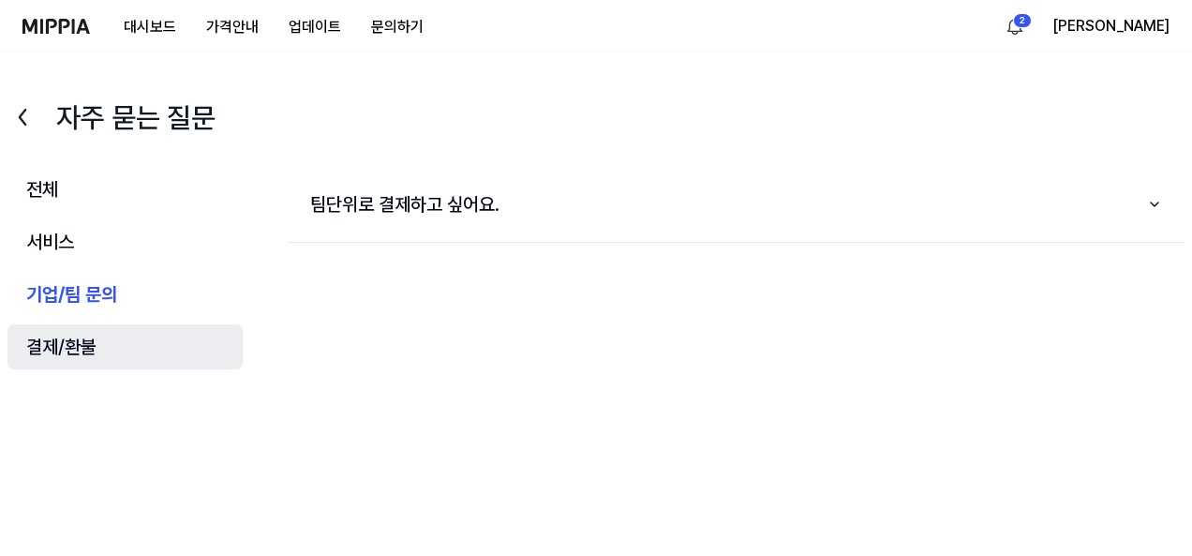
click at [96, 350] on button "결제/환불" at bounding box center [124, 346] width 235 height 45
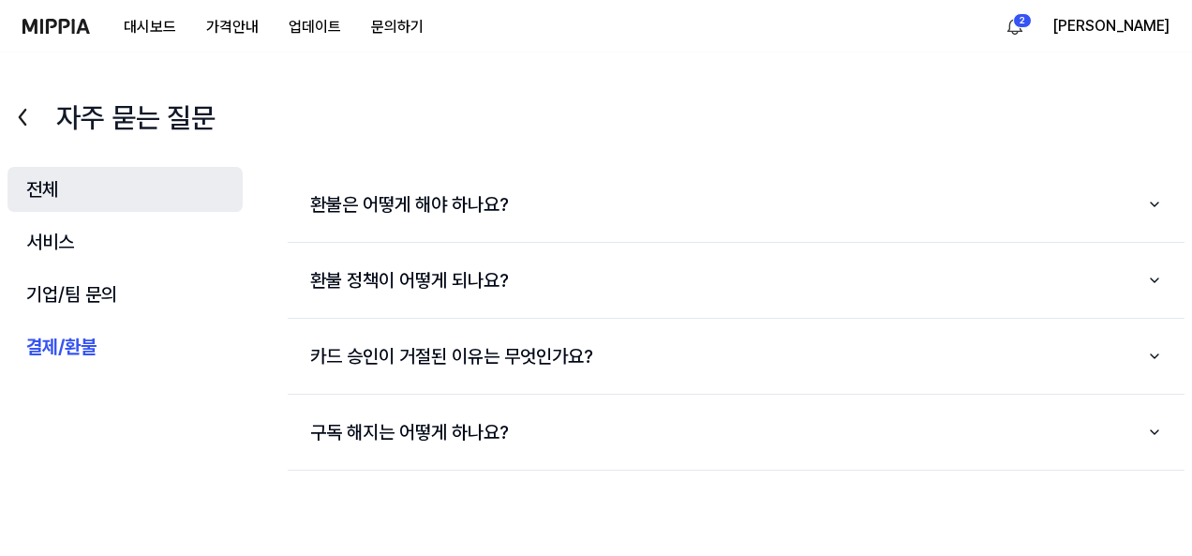
click at [66, 188] on button "전체" at bounding box center [124, 189] width 235 height 45
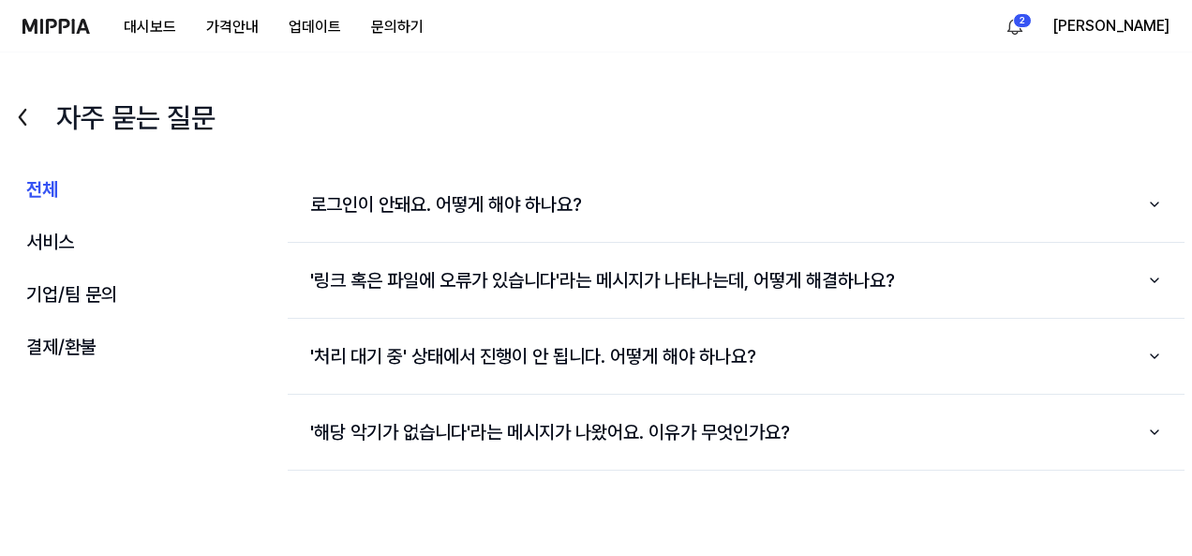
click at [28, 119] on icon at bounding box center [22, 117] width 30 height 30
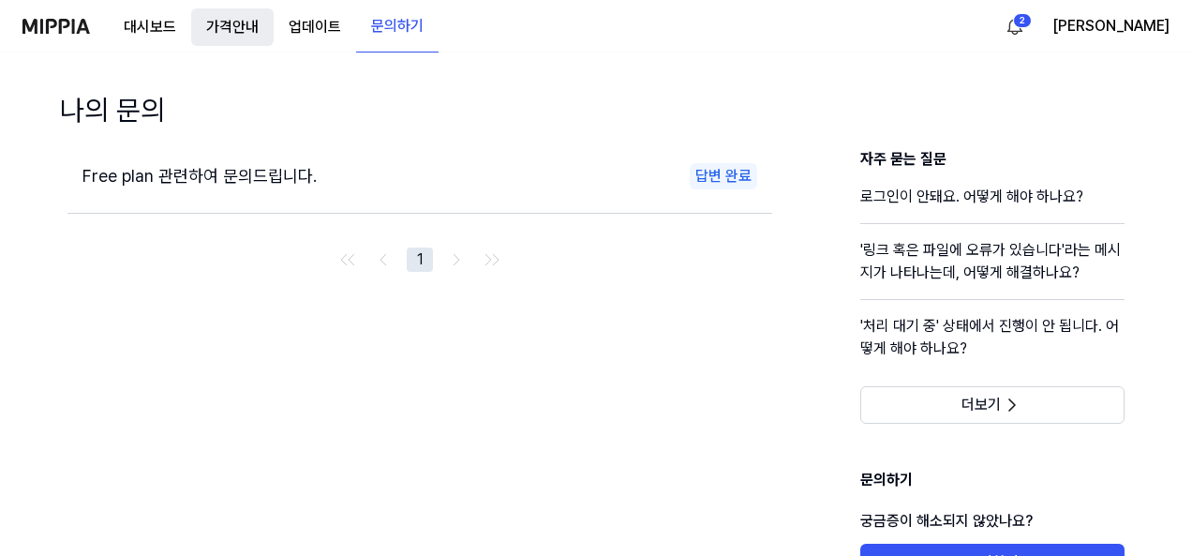
click at [249, 23] on 버튼 "가격안내" at bounding box center [232, 26] width 82 height 37
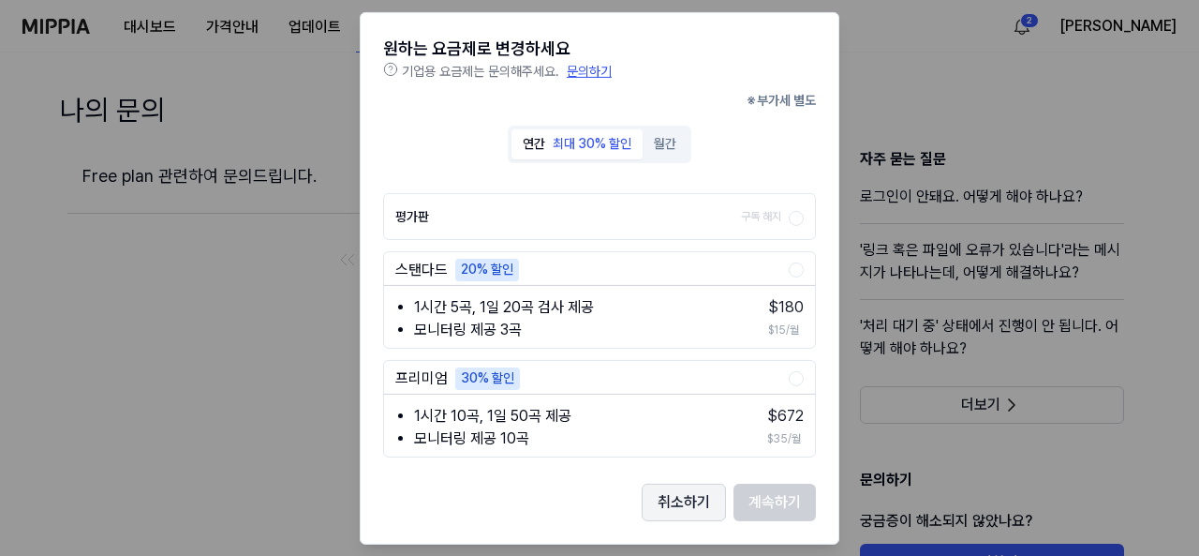
click at [685, 502] on button "취소하기" at bounding box center [684, 501] width 84 height 37
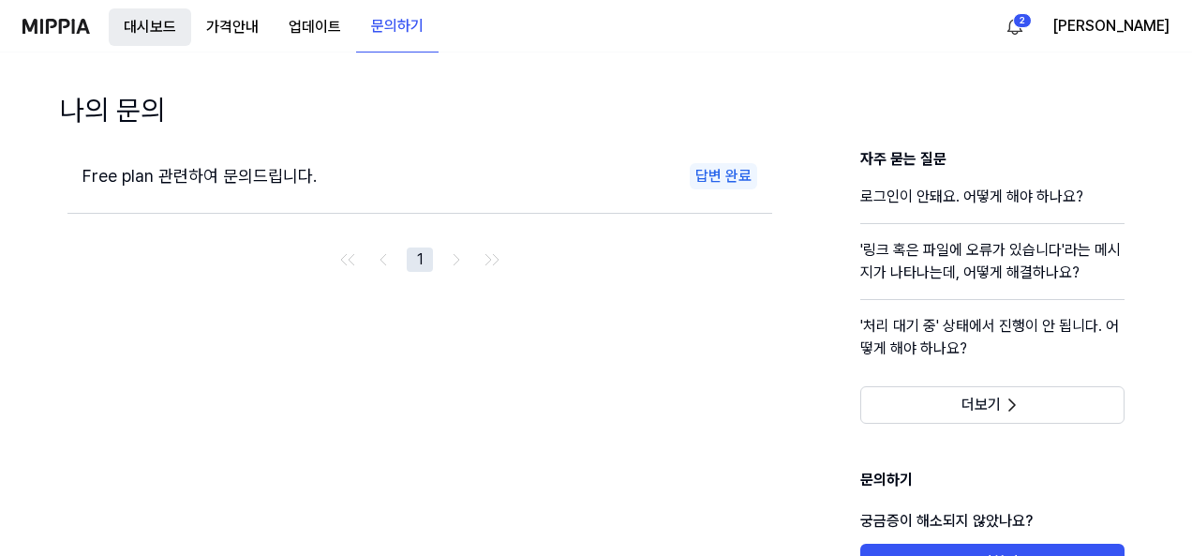
click at [142, 18] on button "대시보드" at bounding box center [150, 26] width 82 height 37
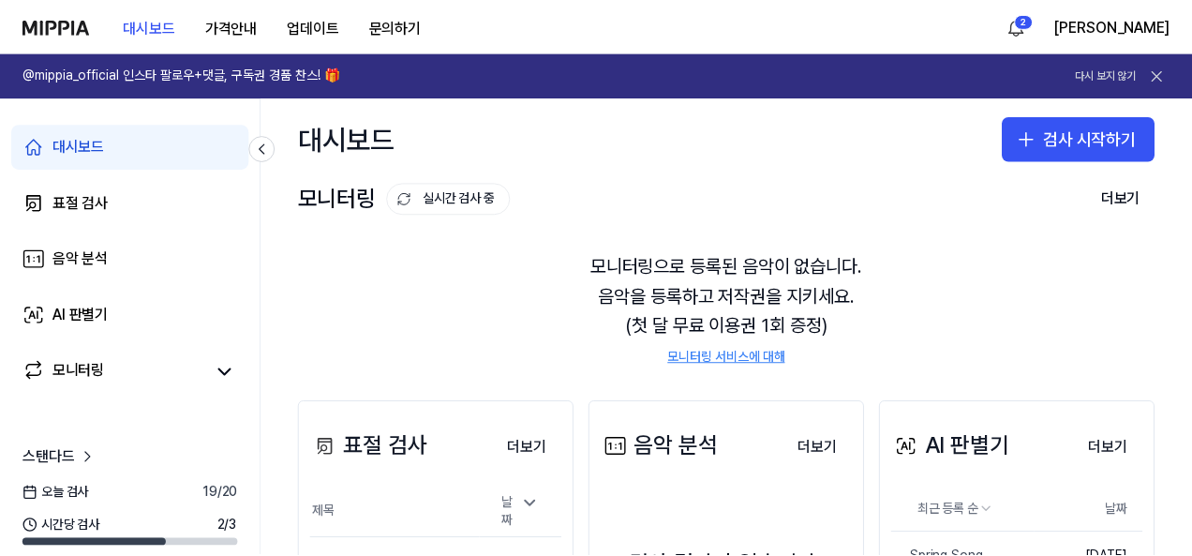
scroll to position [270, 0]
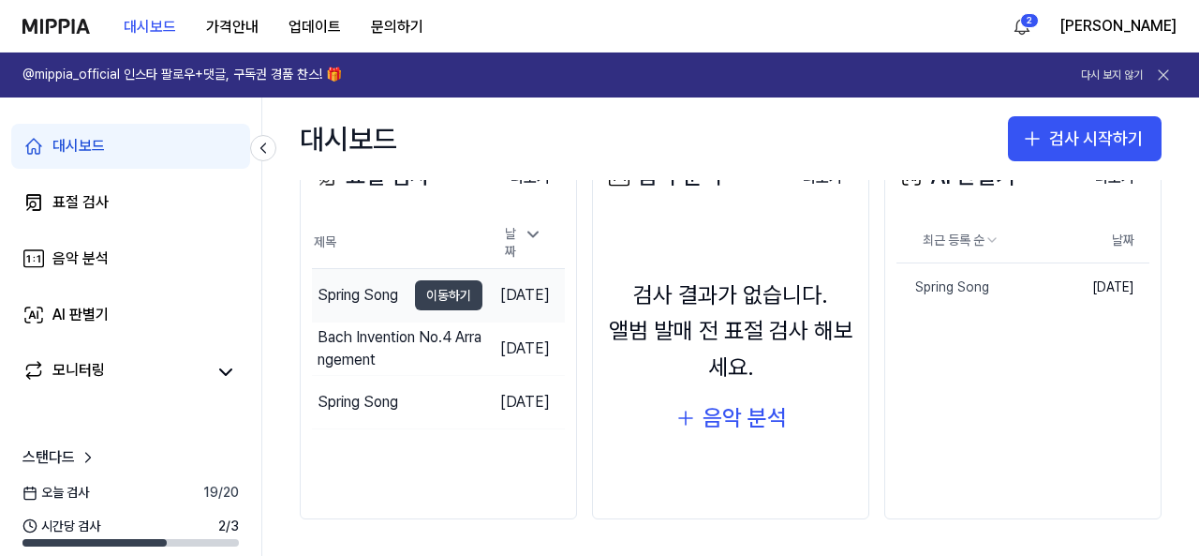
click at [415, 285] on button "이동하기" at bounding box center [448, 295] width 67 height 30
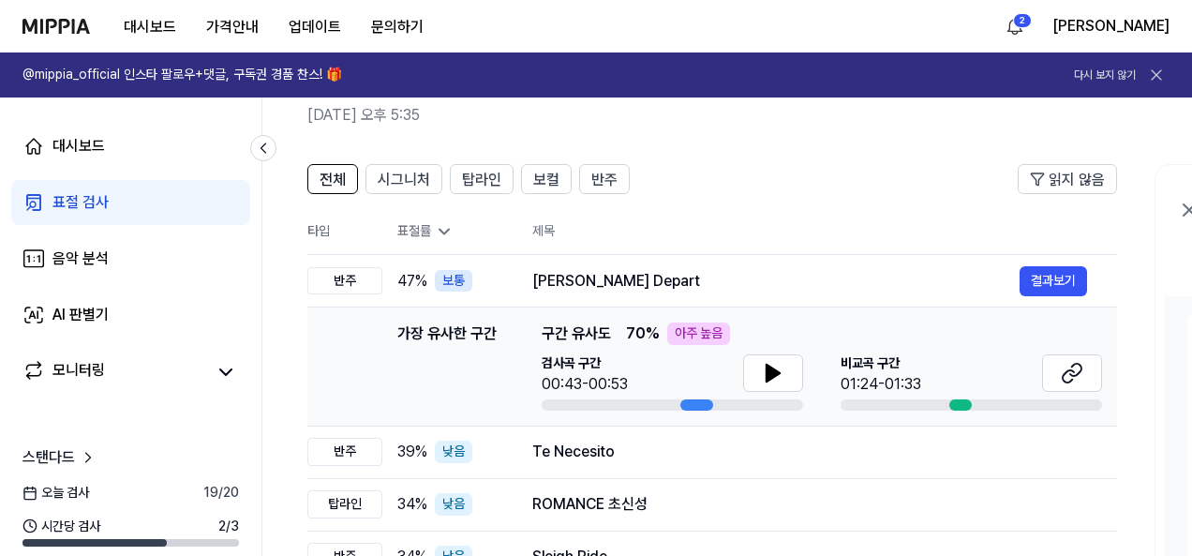
scroll to position [0, 0]
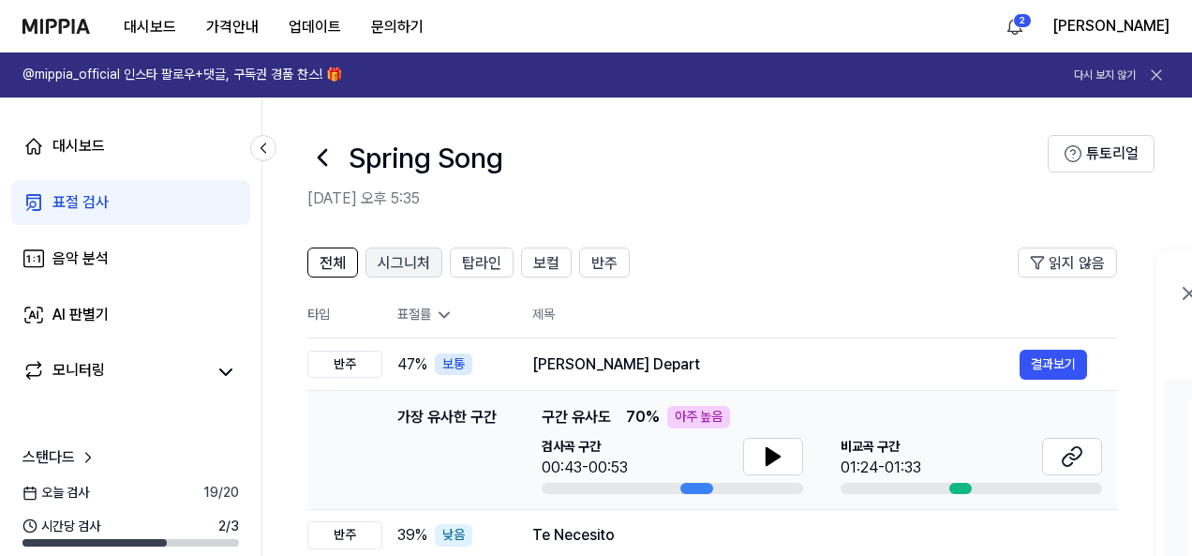
click at [408, 263] on span "시그니처" at bounding box center [404, 263] width 52 height 22
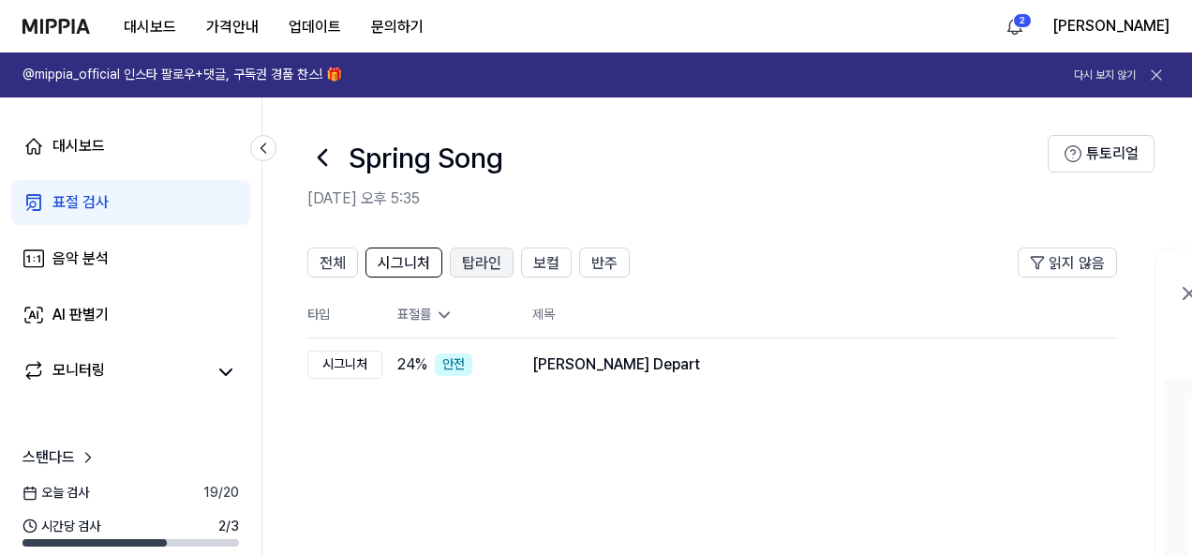
click at [482, 264] on span "탑라인" at bounding box center [481, 263] width 39 height 22
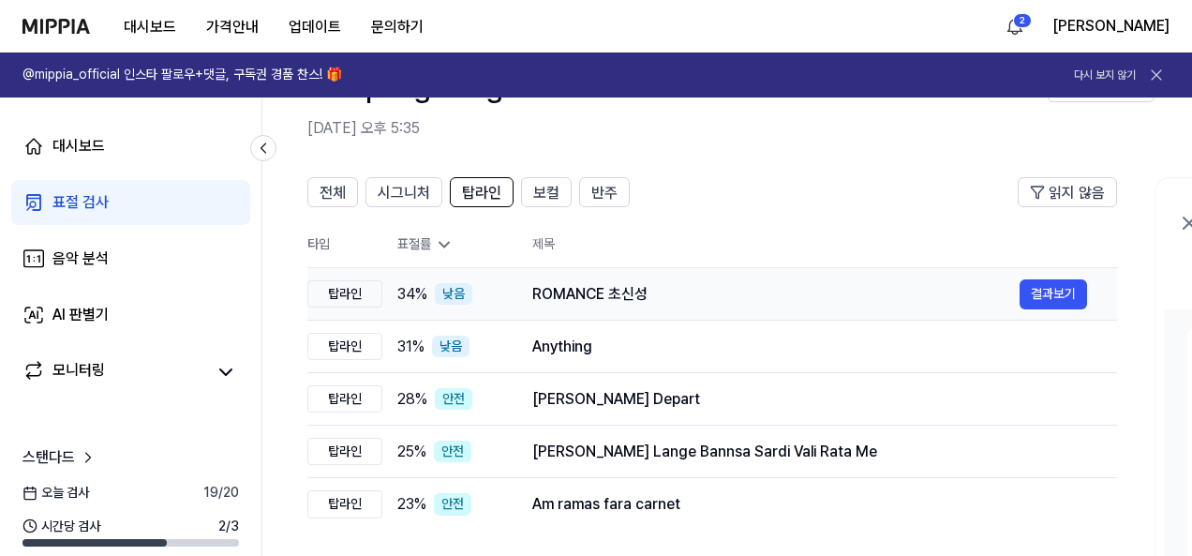
scroll to position [94, 0]
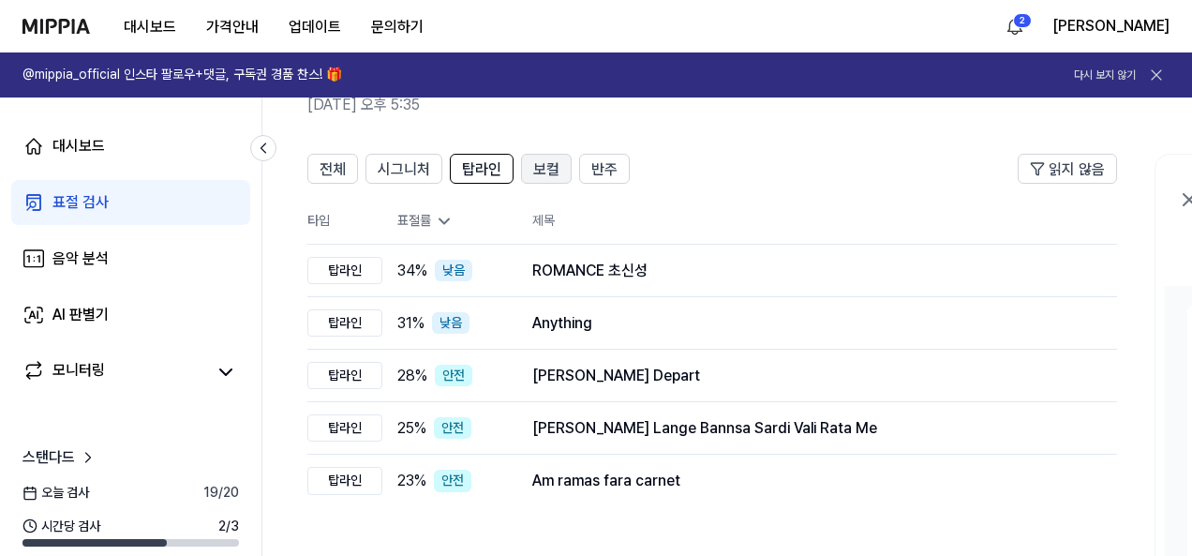
click at [548, 167] on span "보컬" at bounding box center [546, 169] width 26 height 22
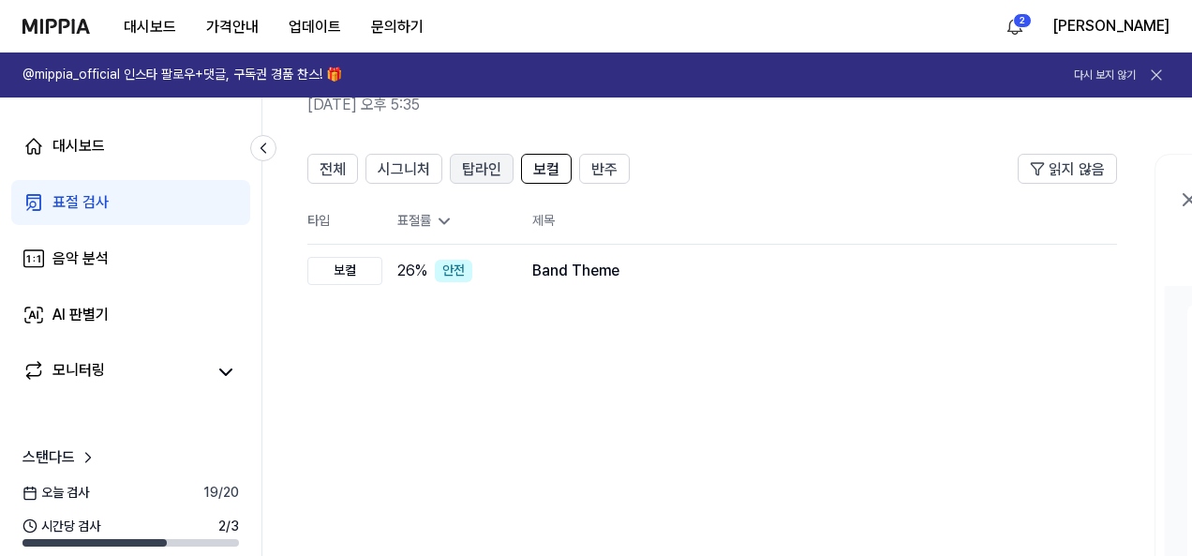
click at [480, 167] on span "탑라인" at bounding box center [481, 169] width 39 height 22
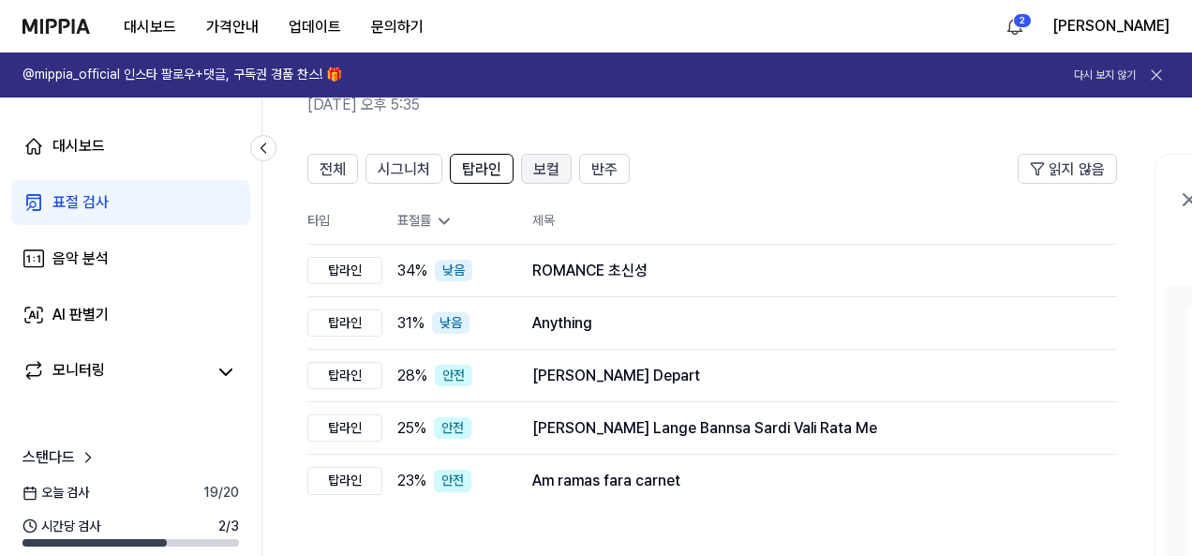
click at [538, 164] on span "보컬" at bounding box center [546, 169] width 26 height 22
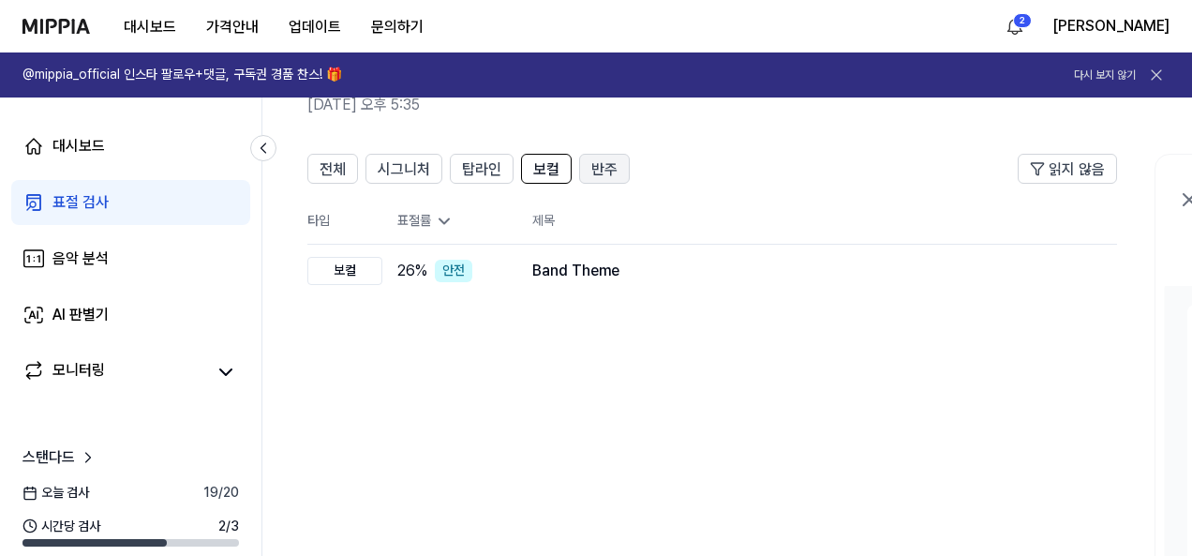
click at [601, 165] on span "반주" at bounding box center [604, 169] width 26 height 22
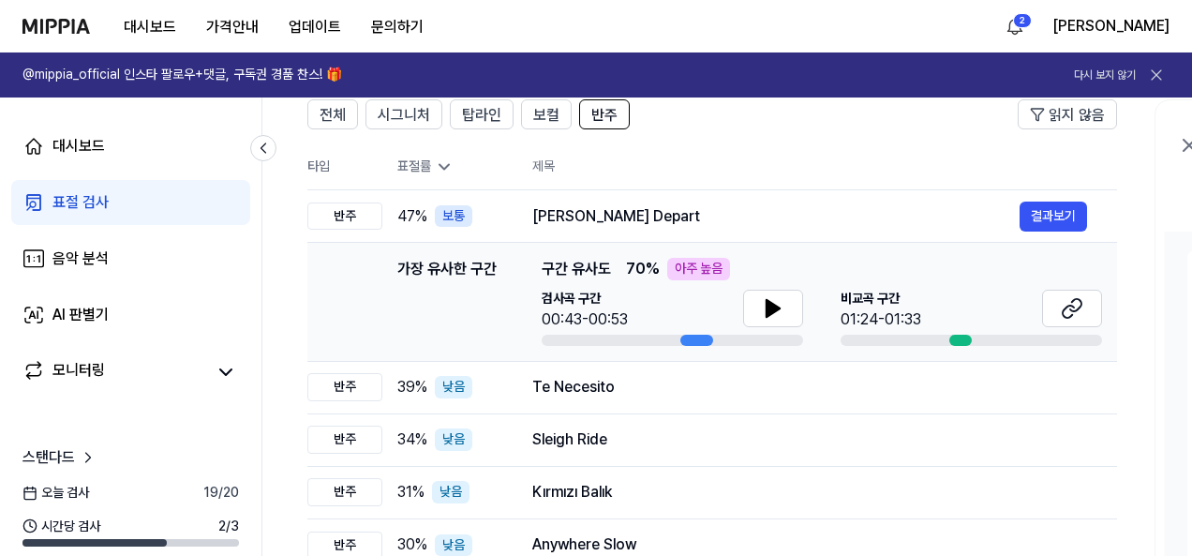
scroll to position [58, 0]
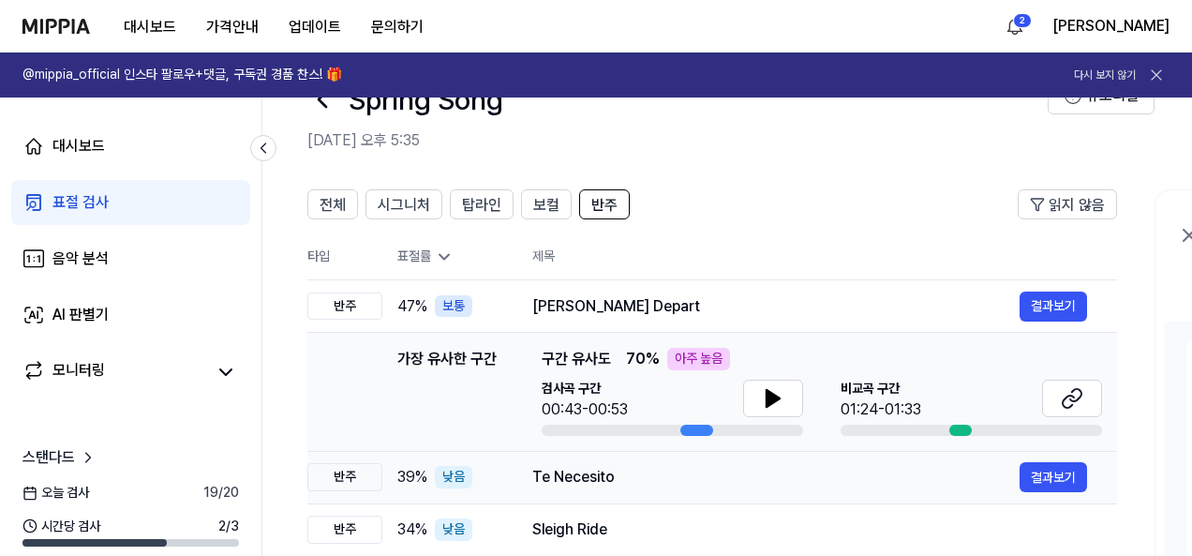
click at [579, 477] on div "Te Necesito" at bounding box center [775, 477] width 487 height 22
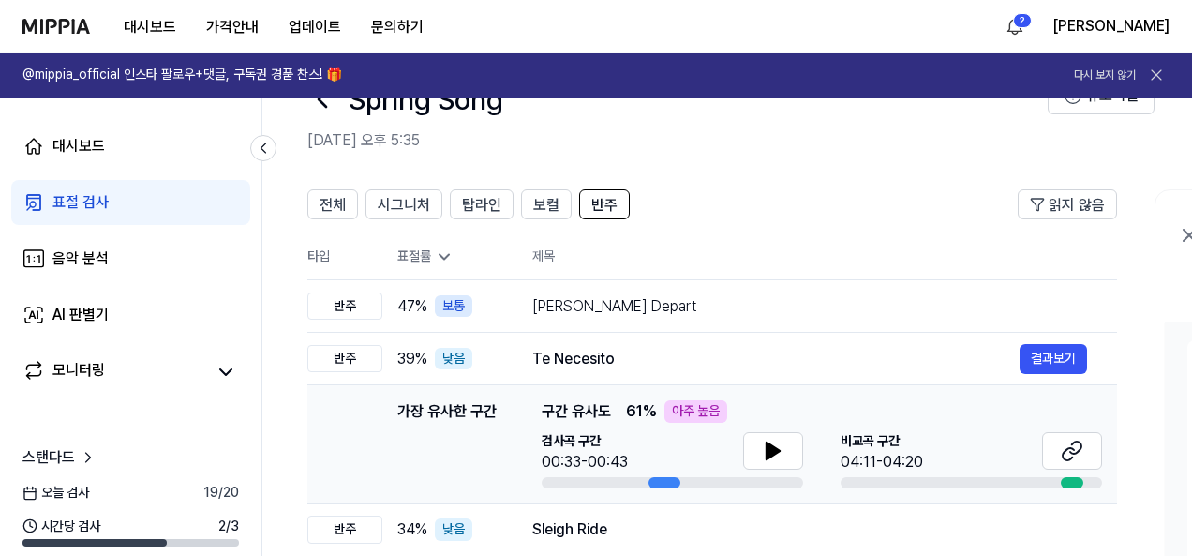
scroll to position [152, 0]
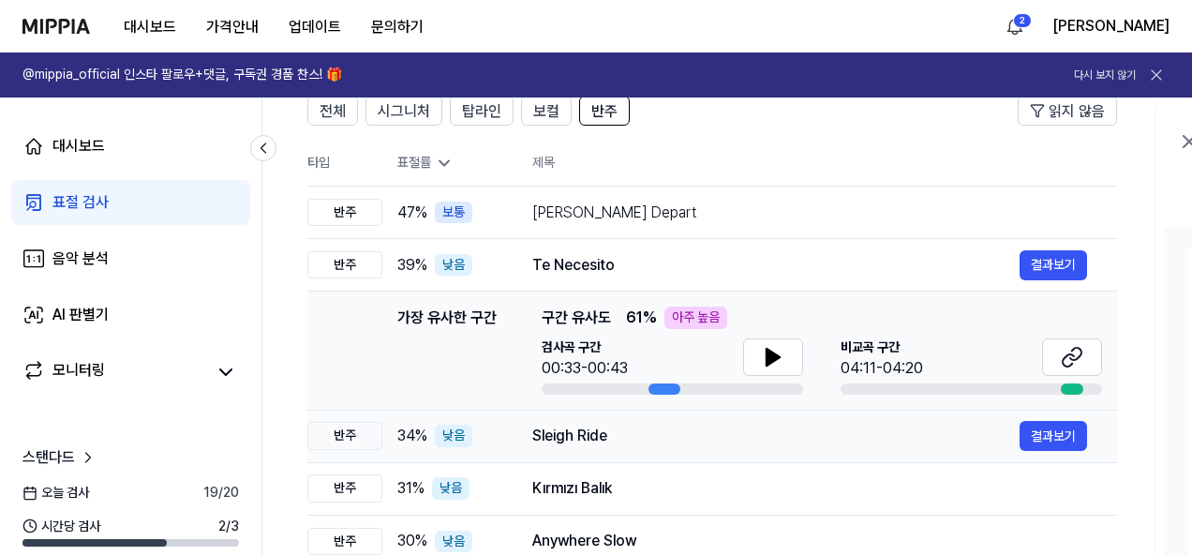
click at [881, 430] on div "Sleigh Ride" at bounding box center [775, 435] width 487 height 22
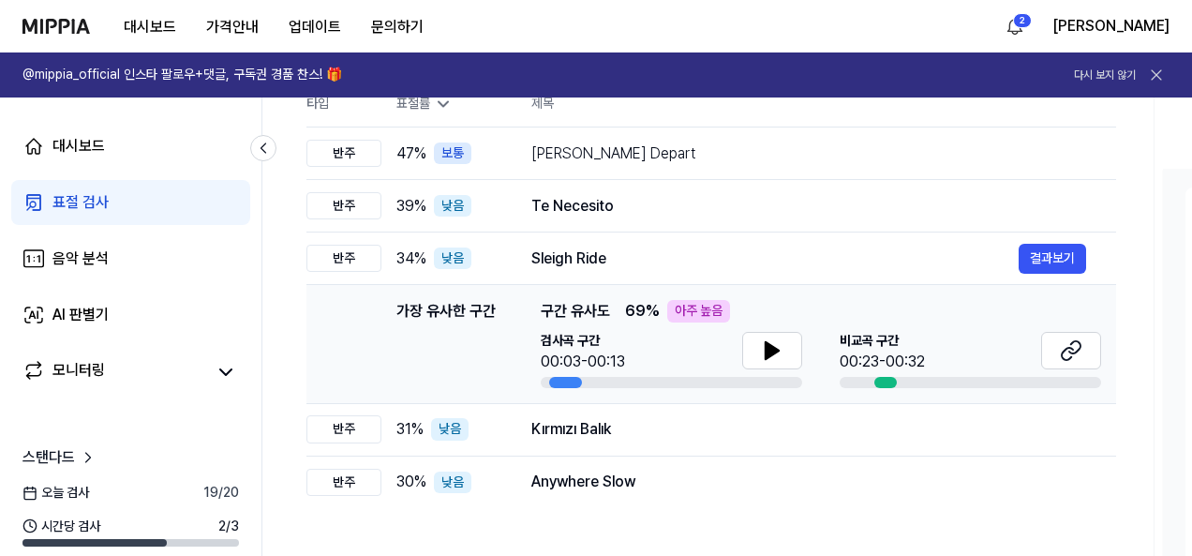
scroll to position [245, 0]
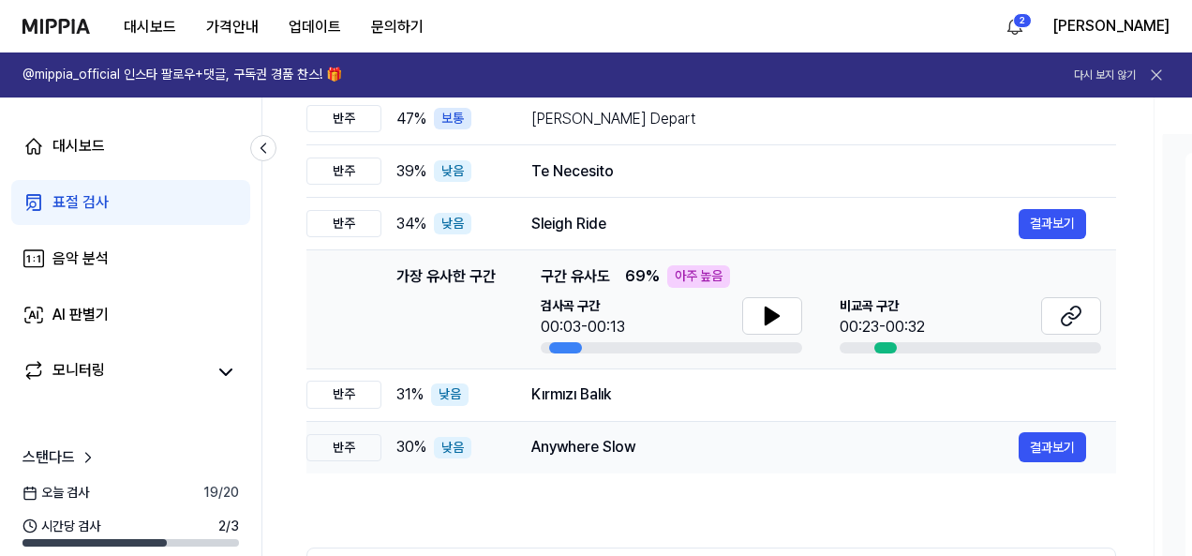
click at [899, 447] on div "Anywhere Slow" at bounding box center [774, 447] width 487 height 22
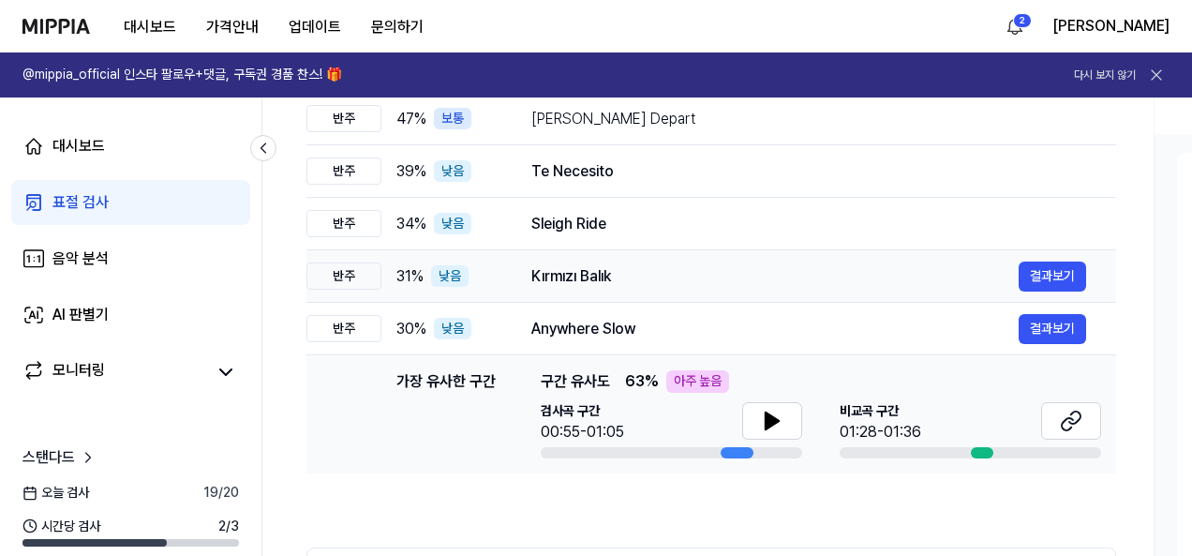
click at [899, 275] on div "Kırmızı Balık" at bounding box center [774, 276] width 487 height 22
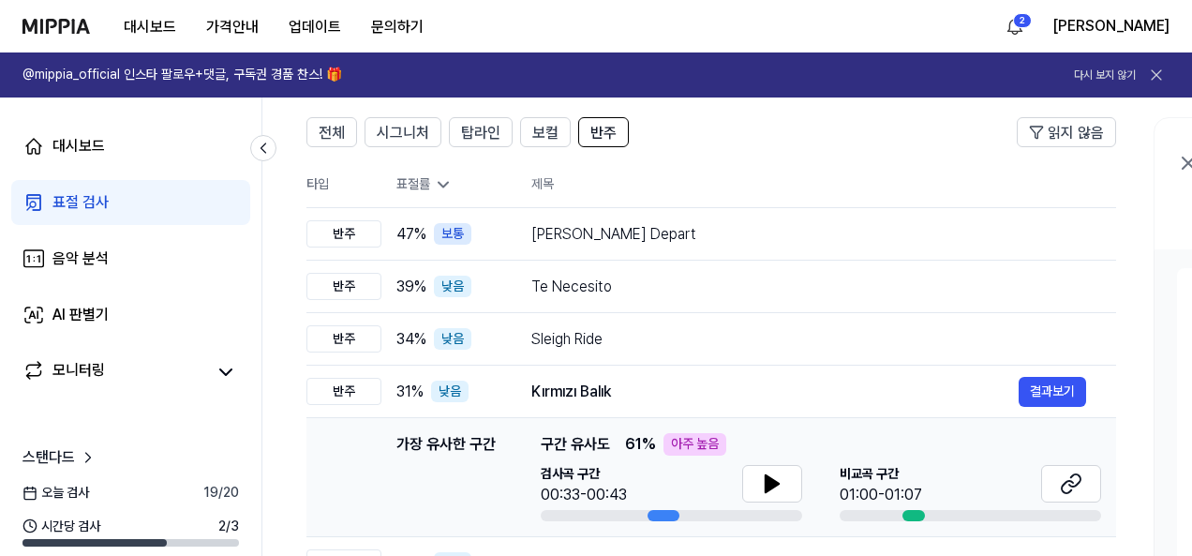
scroll to position [94, 0]
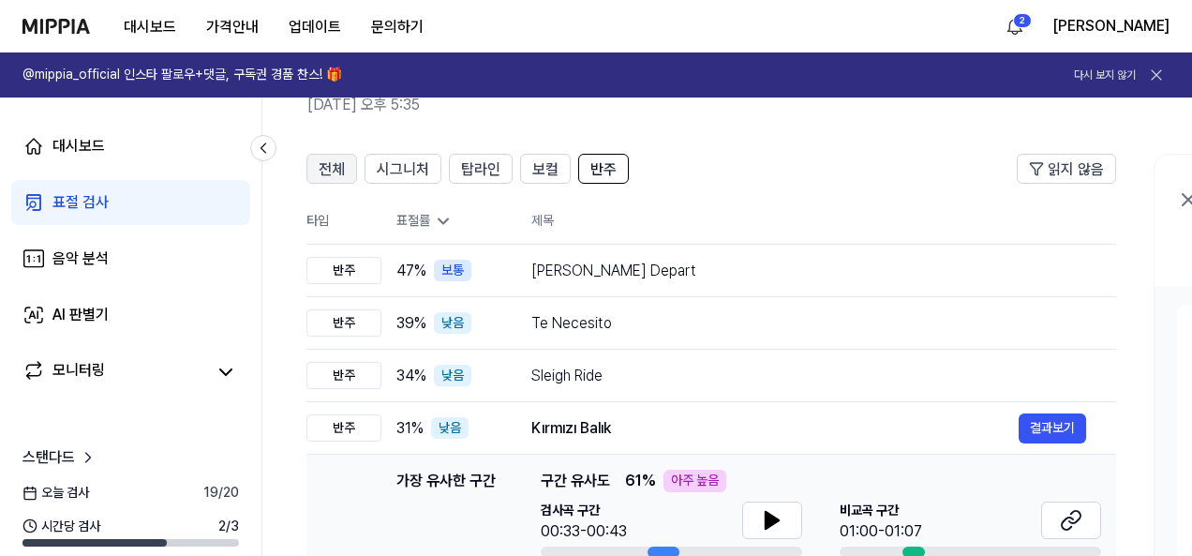
click at [333, 173] on span "전체" at bounding box center [332, 169] width 26 height 22
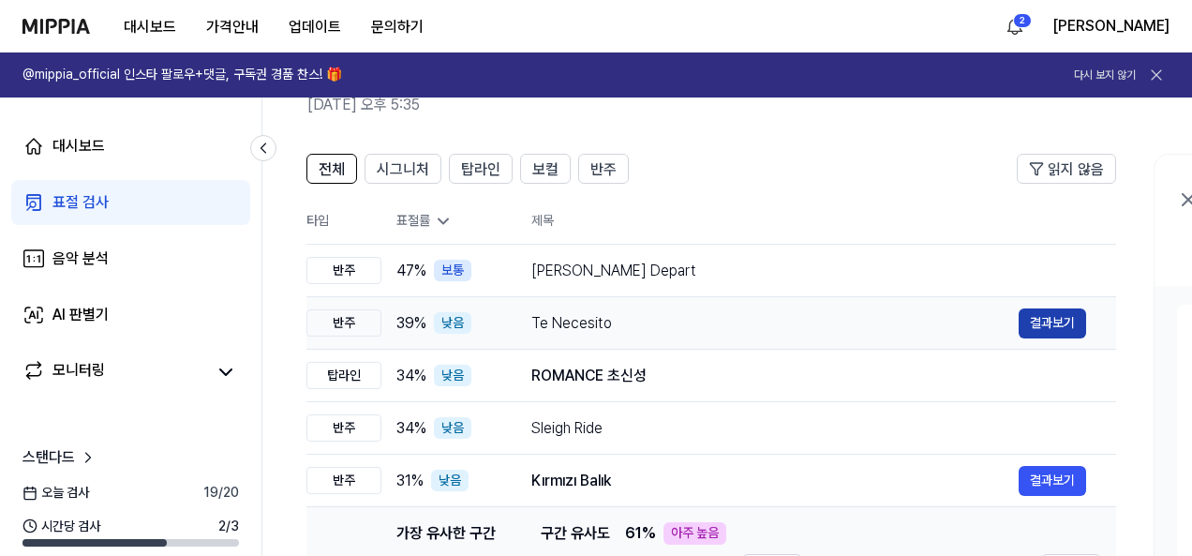
click at [1048, 328] on button "결과보기" at bounding box center [1051, 323] width 67 height 30
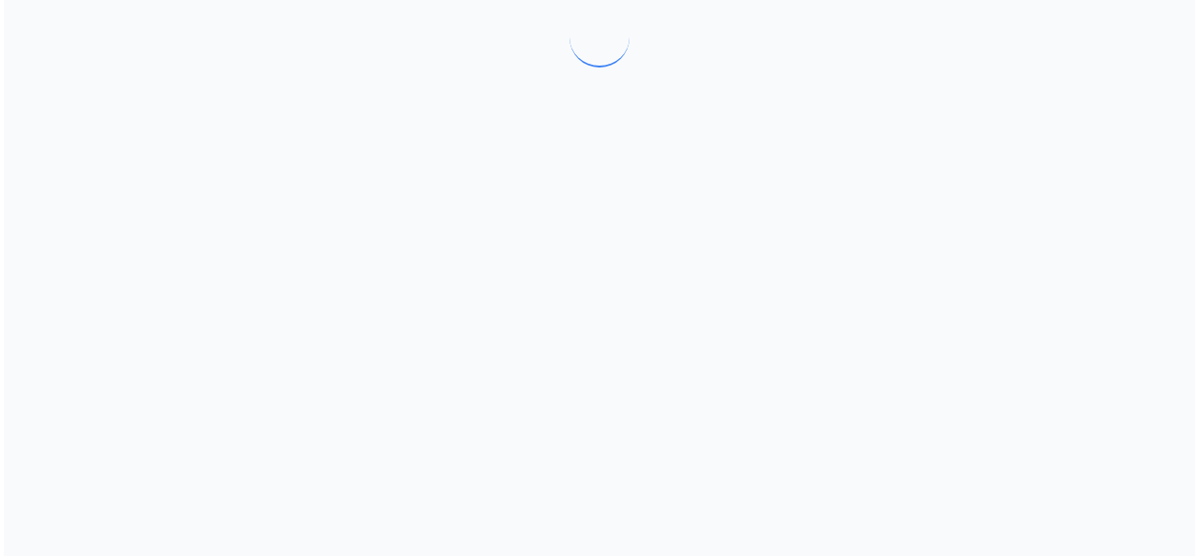
scroll to position [0, 0]
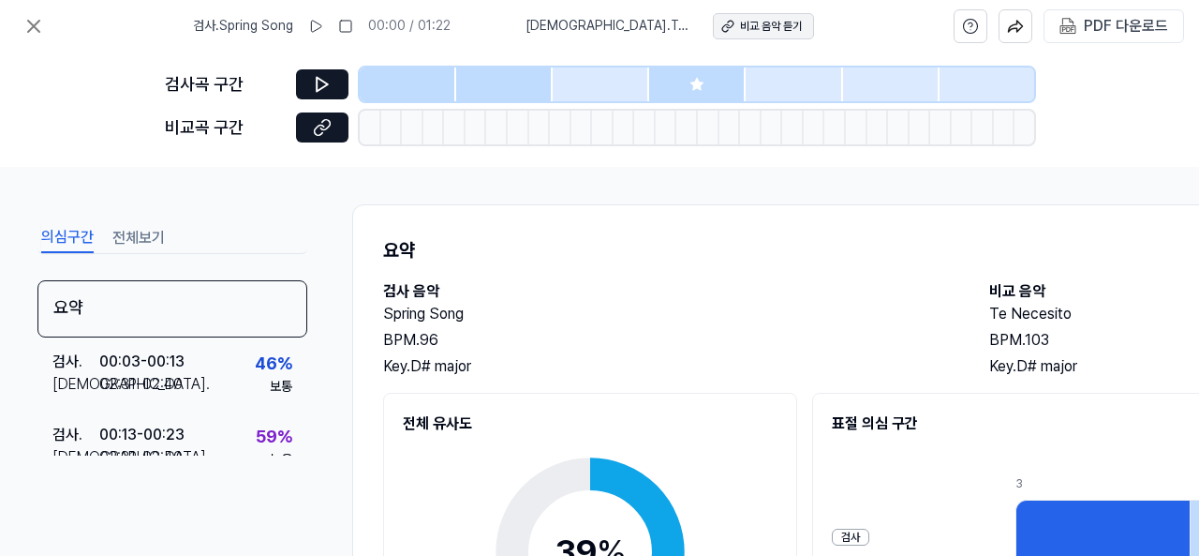
click at [740, 29] on div "비교 음악 듣기" at bounding box center [771, 27] width 62 height 16
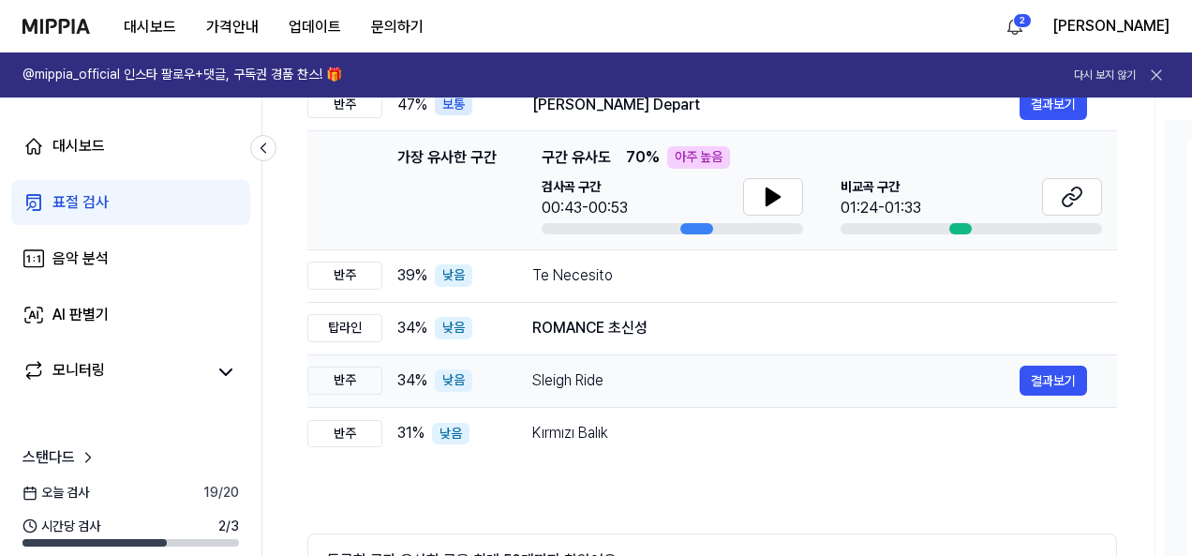
scroll to position [281, 0]
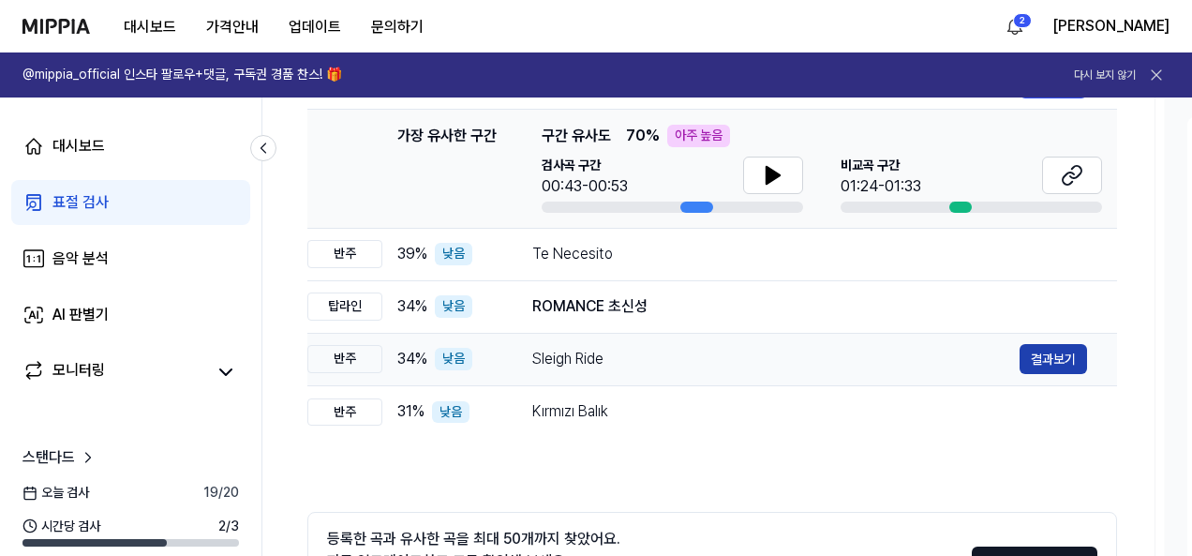
click at [1029, 361] on button "결과보기" at bounding box center [1052, 359] width 67 height 30
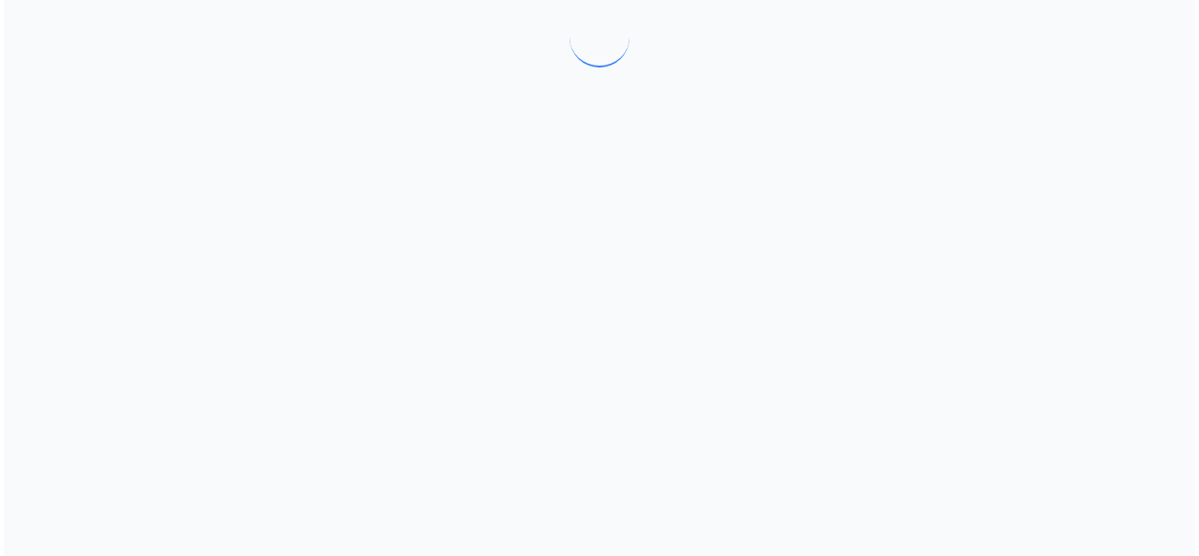
scroll to position [0, 0]
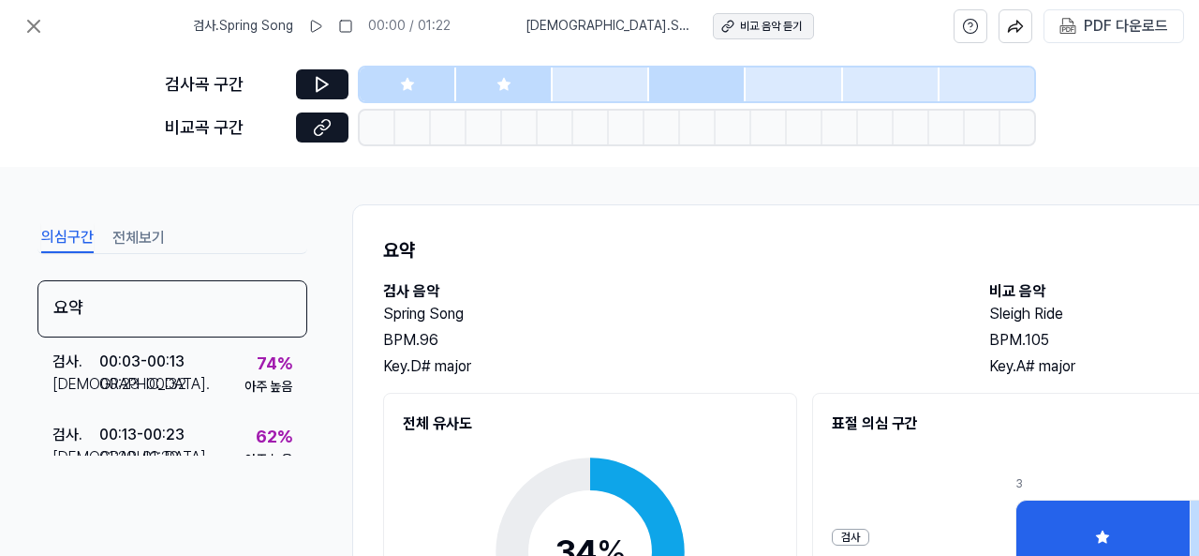
click at [726, 26] on icon at bounding box center [729, 24] width 7 height 7
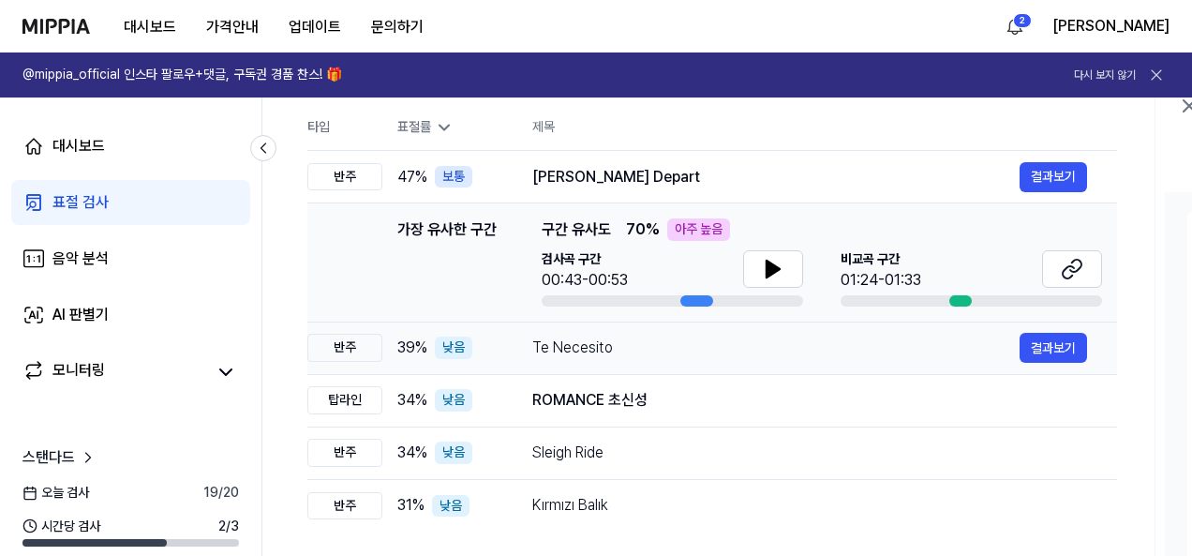
scroll to position [281, 0]
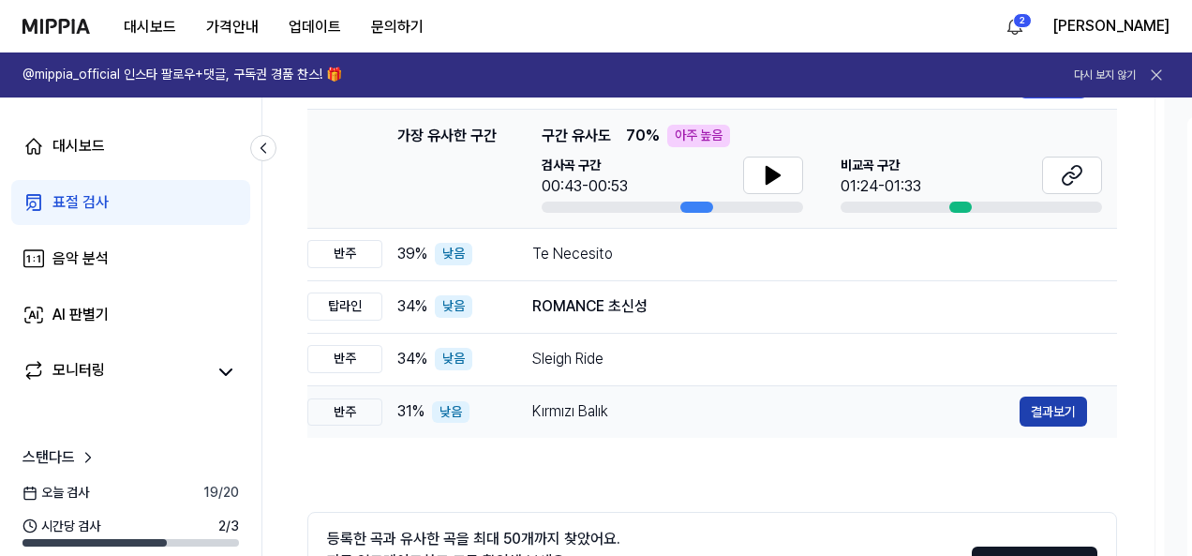
click at [1064, 409] on button "결과보기" at bounding box center [1052, 411] width 67 height 30
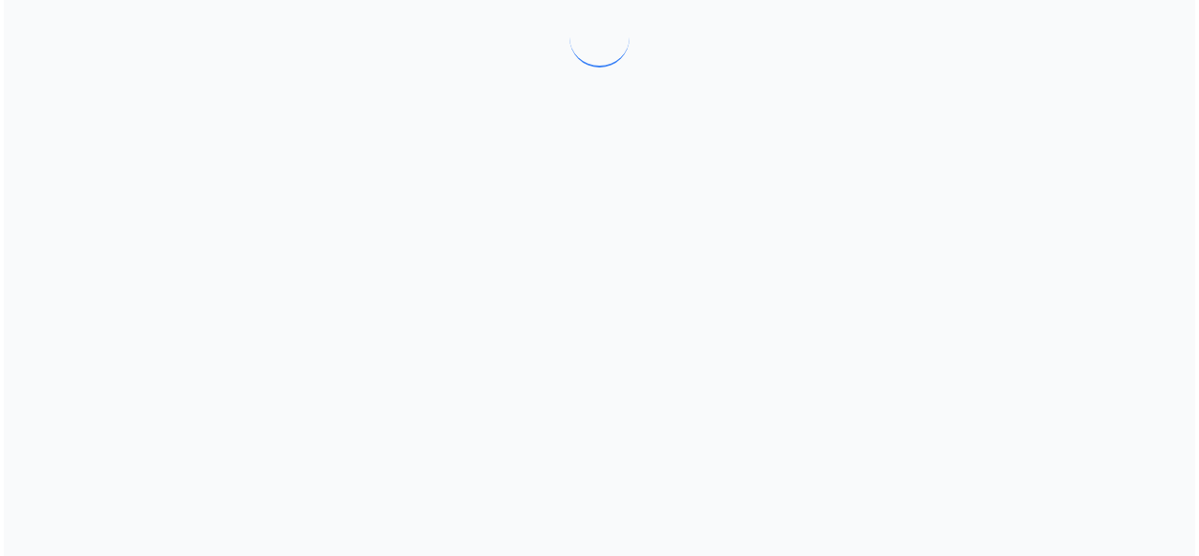
scroll to position [0, 0]
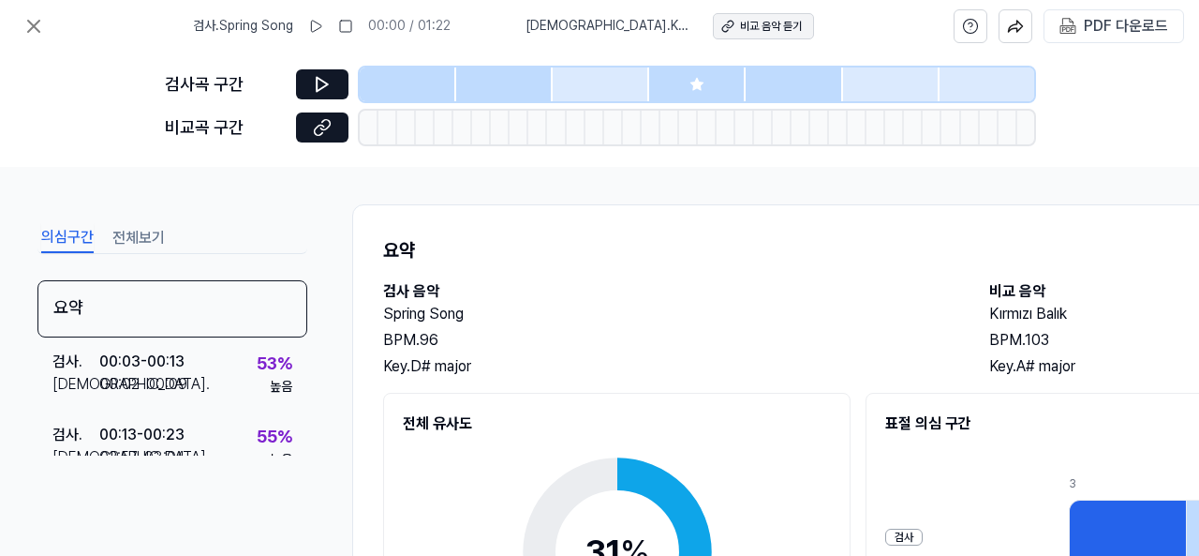
click at [726, 27] on icon at bounding box center [729, 24] width 7 height 7
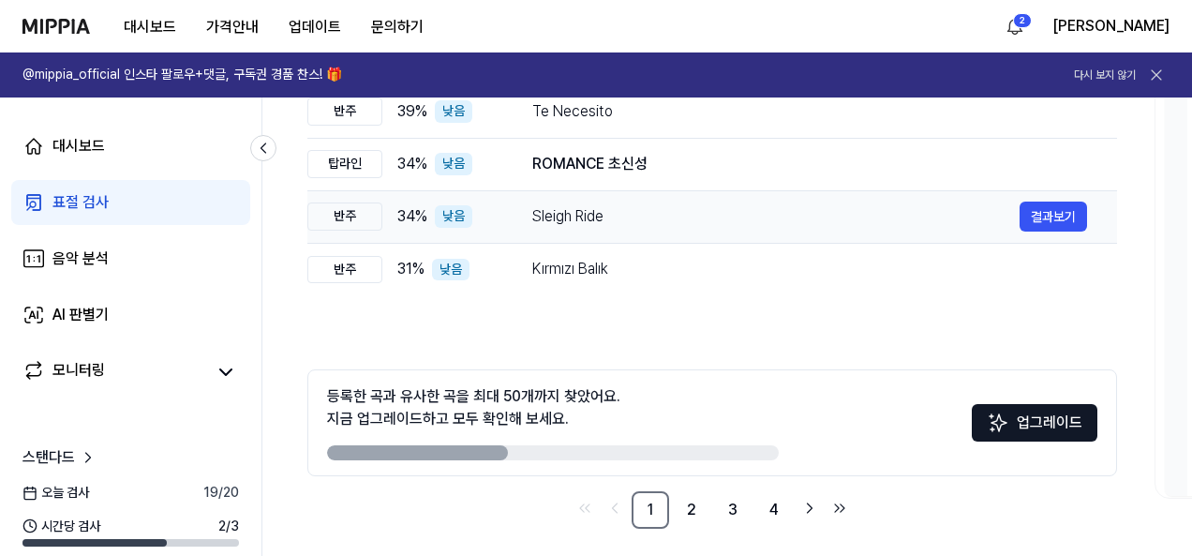
scroll to position [433, 0]
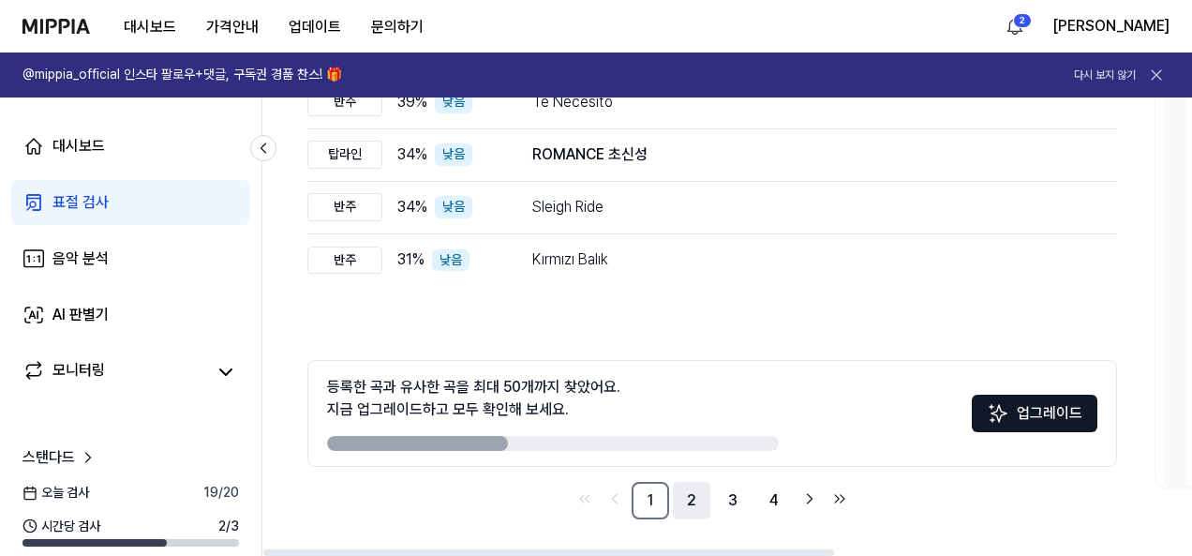
click at [698, 505] on link "2" at bounding box center [691, 500] width 37 height 37
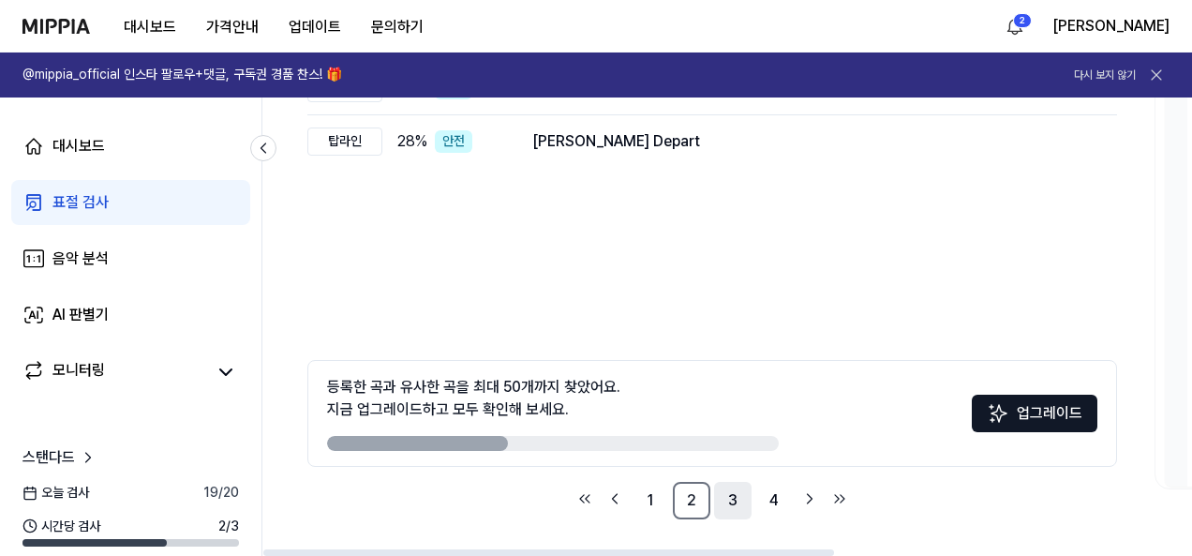
click at [730, 505] on link "3" at bounding box center [732, 500] width 37 height 37
click at [773, 505] on link "4" at bounding box center [773, 500] width 37 height 37
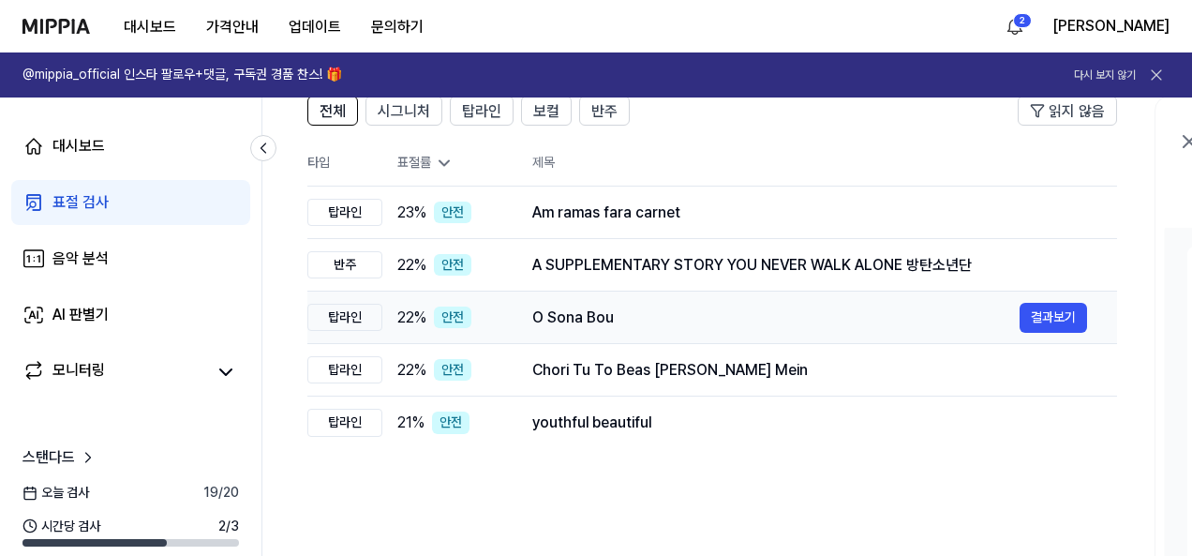
scroll to position [58, 0]
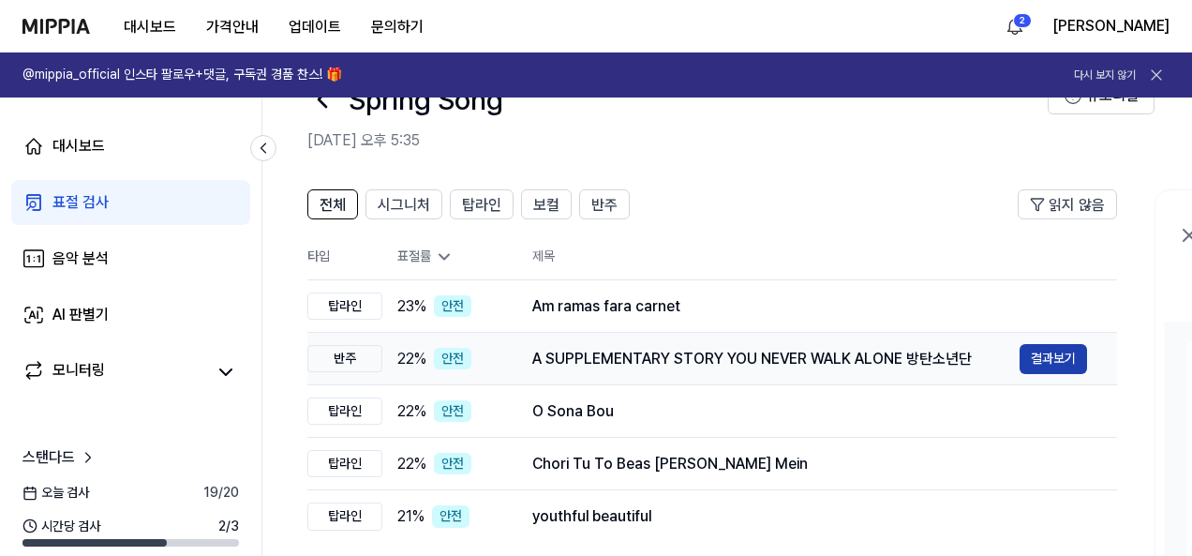
click at [1039, 357] on button "결과보기" at bounding box center [1052, 359] width 67 height 30
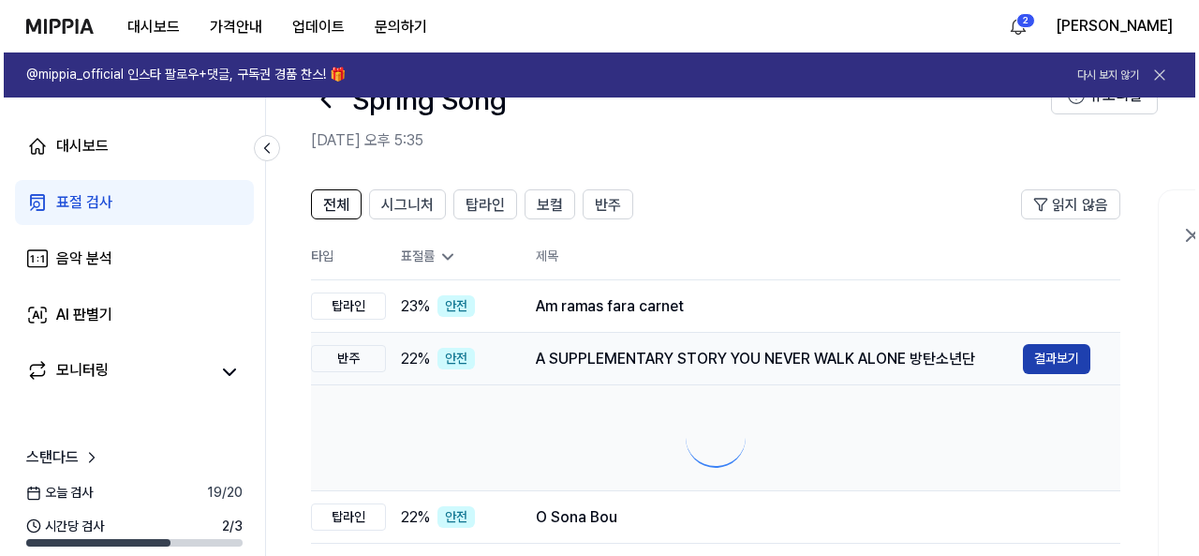
scroll to position [0, 0]
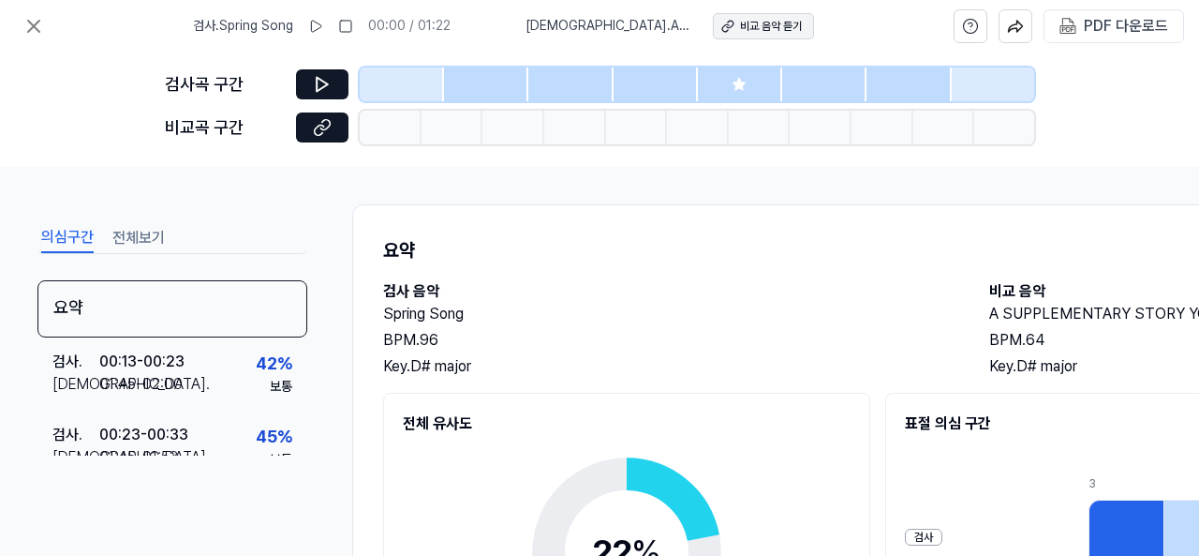
click at [750, 33] on div "비교 음악 듣기" at bounding box center [771, 27] width 62 height 16
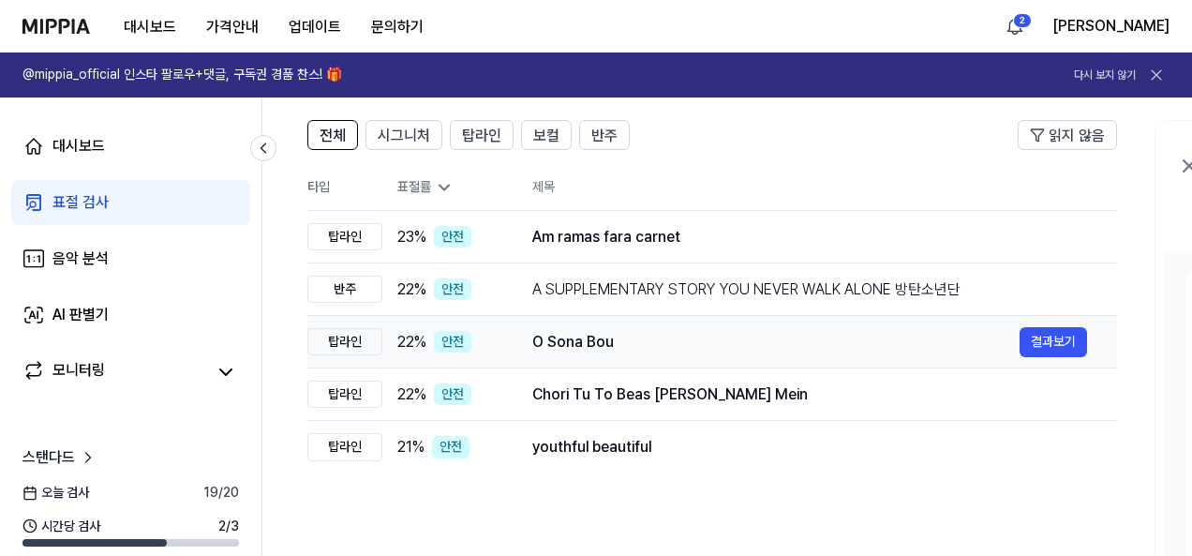
scroll to position [152, 0]
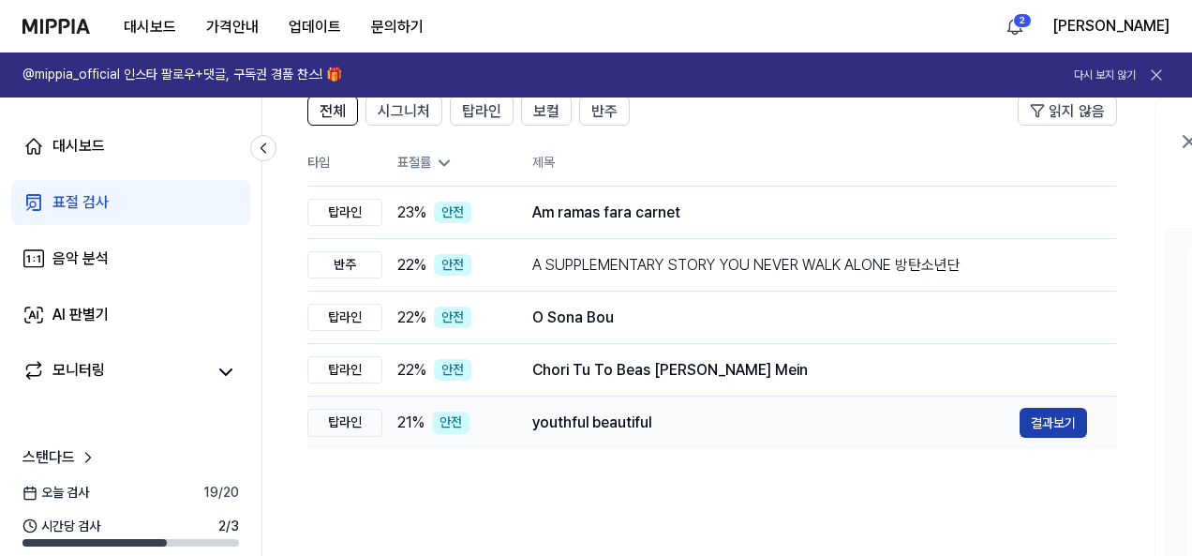
click at [1041, 423] on button "결과보기" at bounding box center [1052, 423] width 67 height 30
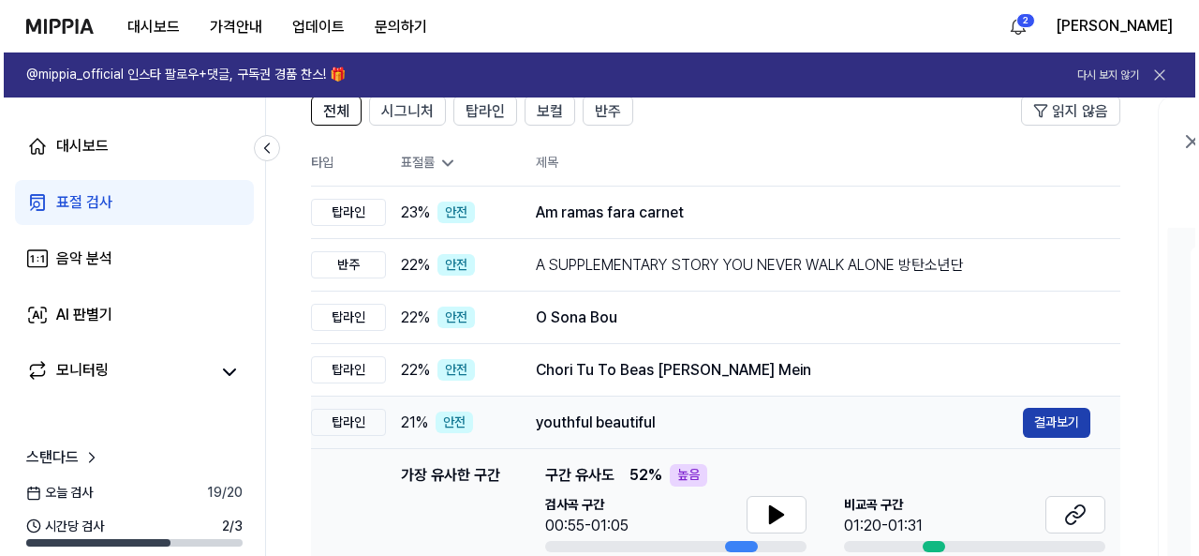
scroll to position [0, 0]
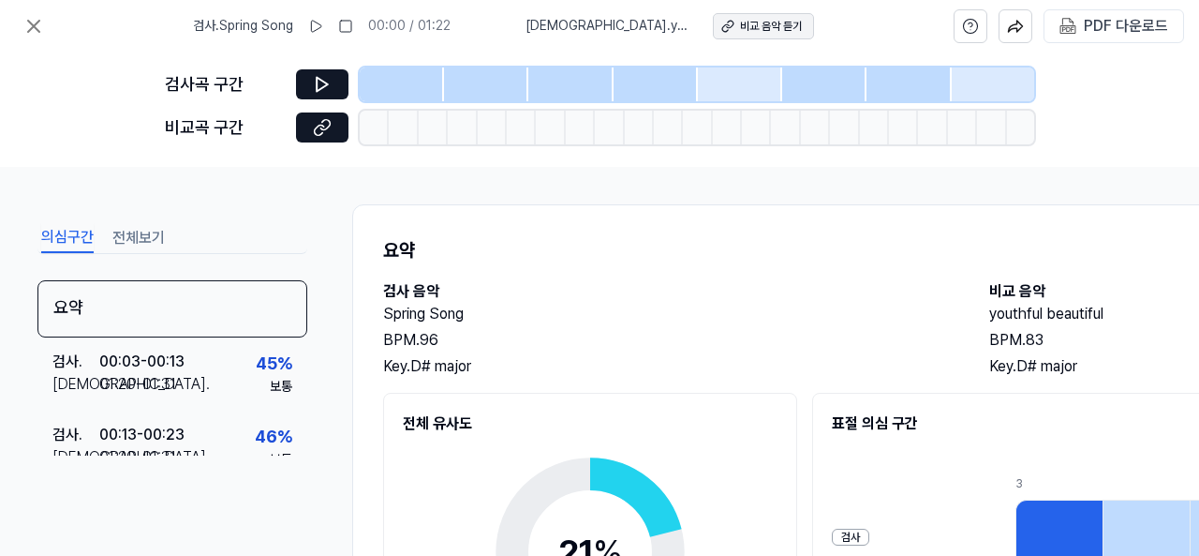
click at [740, 29] on div "비교 음악 듣기" at bounding box center [771, 27] width 62 height 16
click at [20, 19] on button at bounding box center [33, 25] width 37 height 37
